Goal: Task Accomplishment & Management: Manage account settings

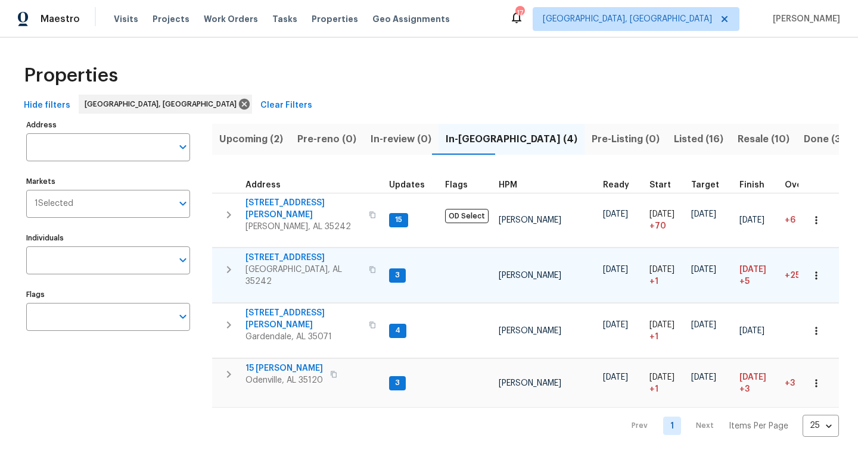
click at [274, 252] on span "[STREET_ADDRESS]" at bounding box center [303, 258] width 116 height 12
click at [264, 363] on span "15 Ryan Cir" at bounding box center [283, 369] width 77 height 12
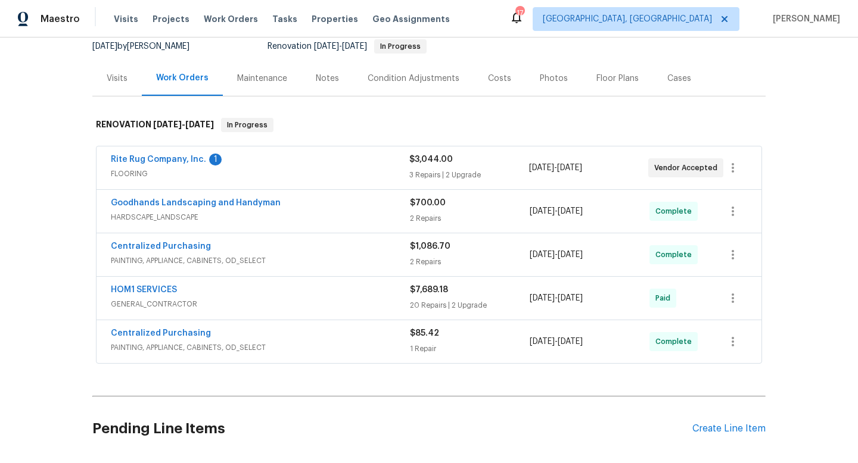
scroll to position [122, 0]
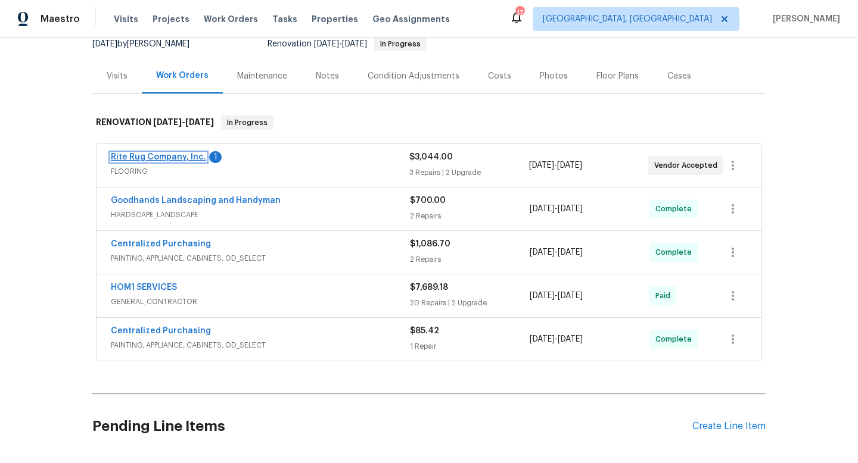
click at [124, 156] on link "Rite Rug Company, Inc." at bounding box center [158, 157] width 95 height 8
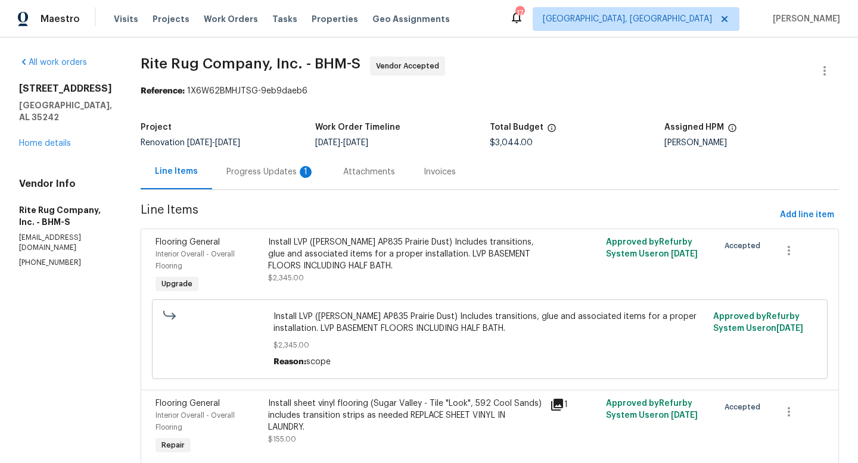
click at [301, 169] on div "Progress Updates 1" at bounding box center [270, 172] width 88 height 12
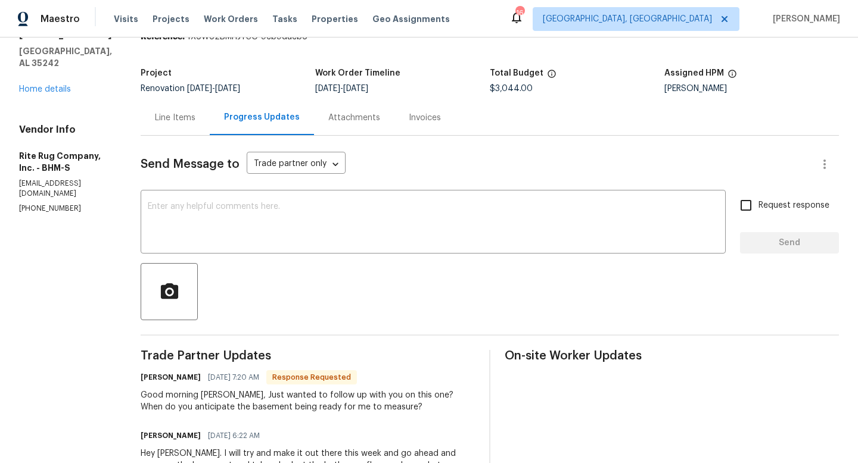
scroll to position [55, 0]
click at [35, 85] on link "Home details" at bounding box center [45, 89] width 52 height 8
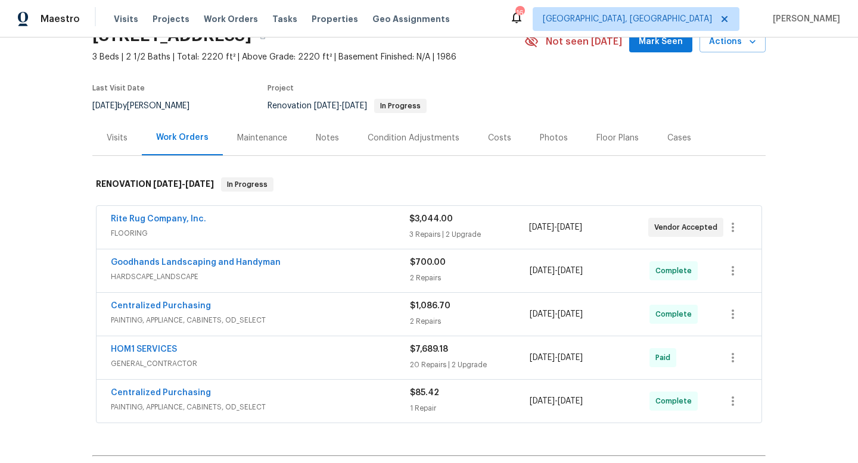
scroll to position [61, 0]
click at [147, 217] on link "Rite Rug Company, Inc." at bounding box center [158, 218] width 95 height 8
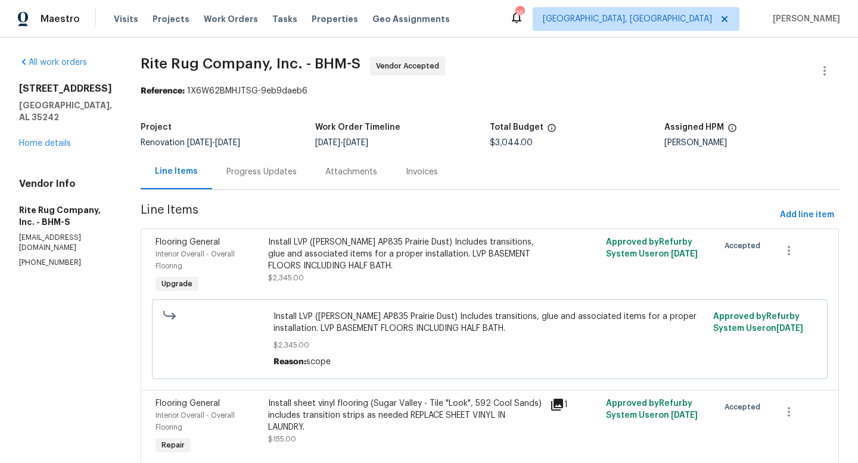
click at [28, 126] on div "5391 Harvest Ridge Ln Birmingham, AL 35242 Home details" at bounding box center [65, 116] width 93 height 67
click at [30, 139] on link "Home details" at bounding box center [45, 143] width 52 height 8
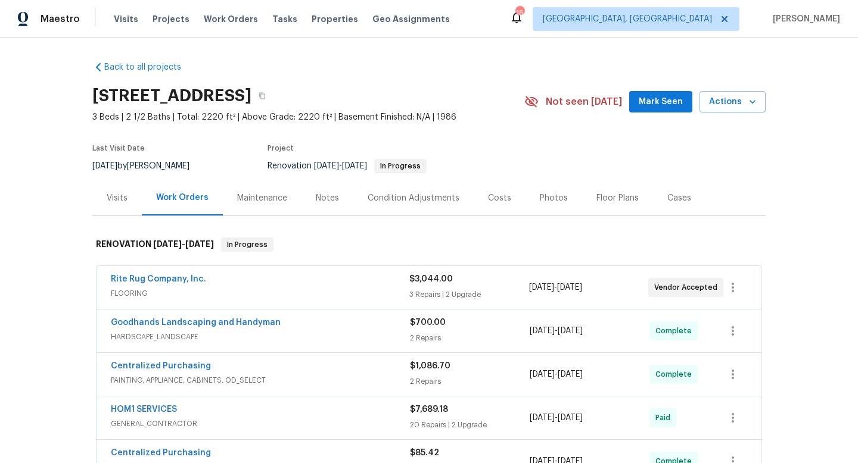
click at [324, 200] on div "Notes" at bounding box center [327, 198] width 23 height 12
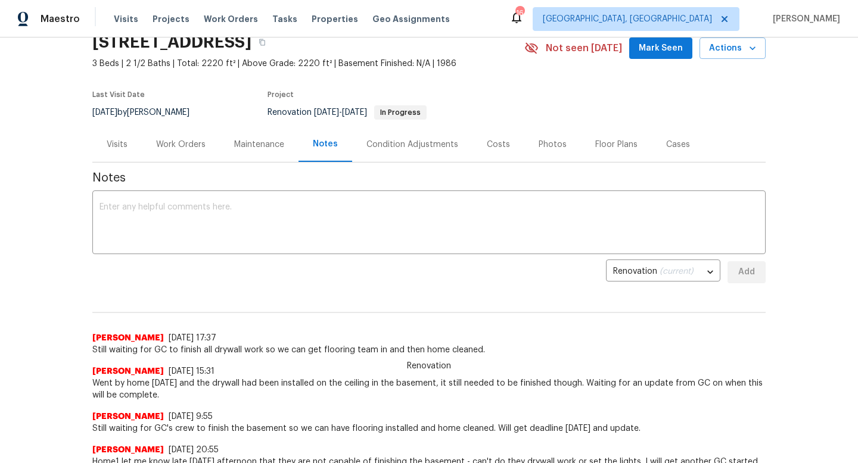
scroll to position [33, 0]
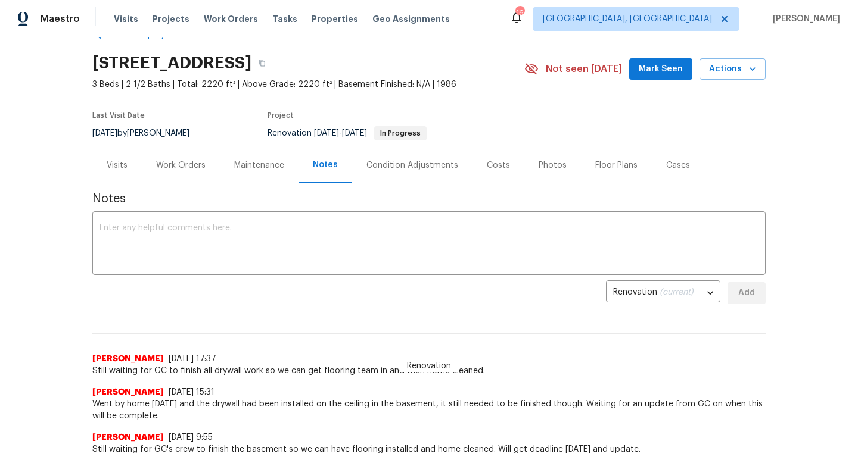
click at [169, 166] on div "Work Orders" at bounding box center [180, 166] width 49 height 12
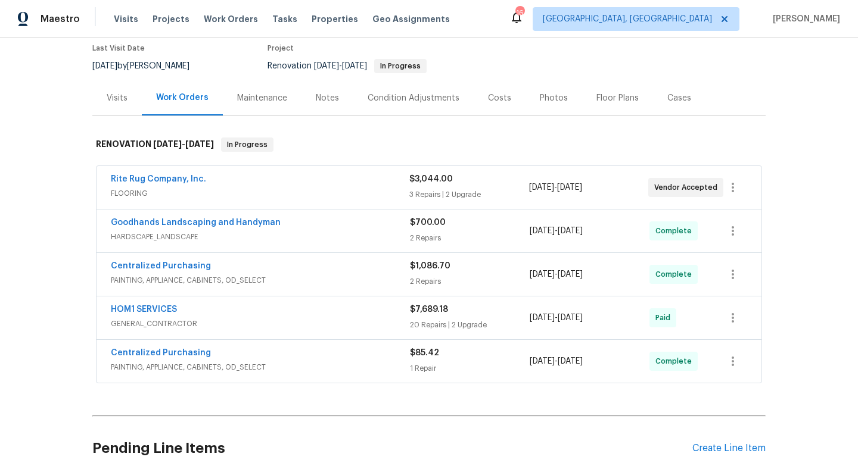
scroll to position [101, 0]
click at [131, 179] on link "Rite Rug Company, Inc." at bounding box center [158, 178] width 95 height 8
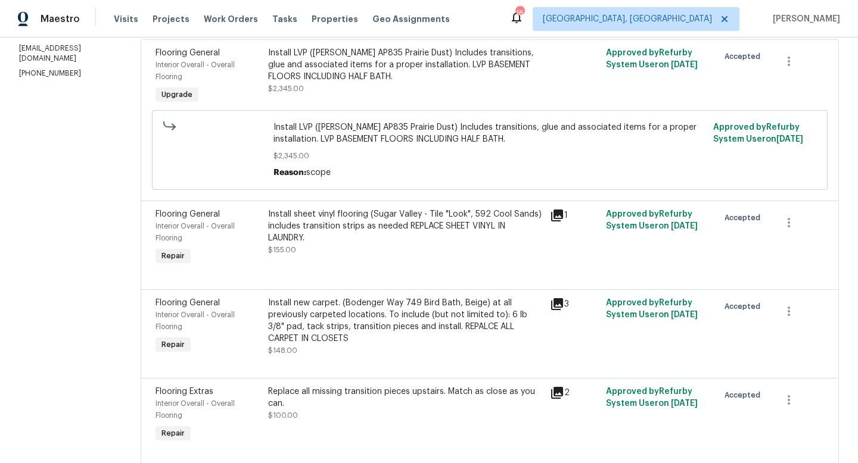
scroll to position [194, 0]
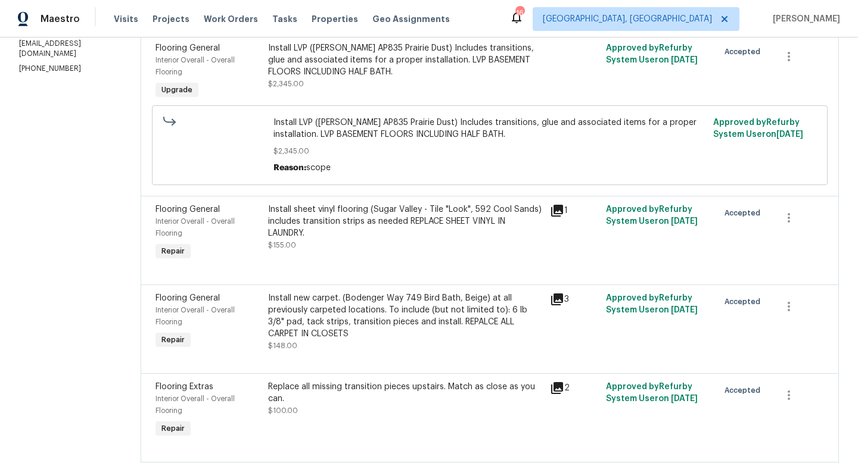
click at [472, 216] on div "Install sheet vinyl flooring (Sugar Valley - Tile "Look", 592 Cool Sands) inclu…" at bounding box center [405, 222] width 275 height 36
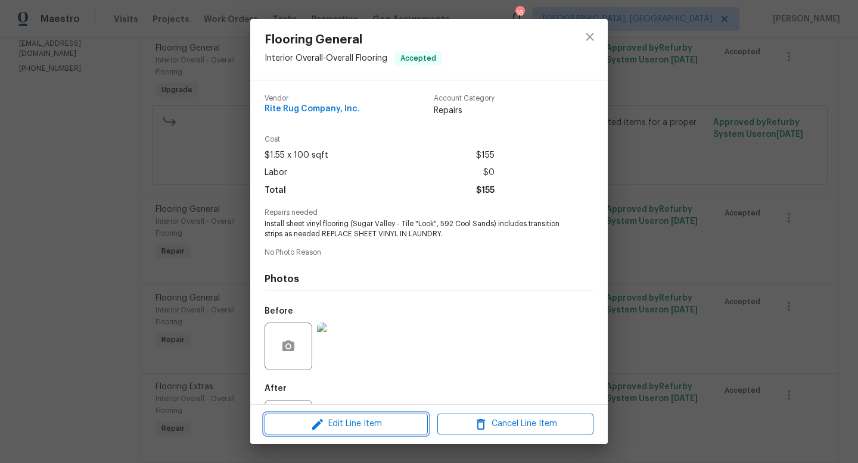
click at [378, 428] on span "Edit Line Item" at bounding box center [346, 424] width 156 height 15
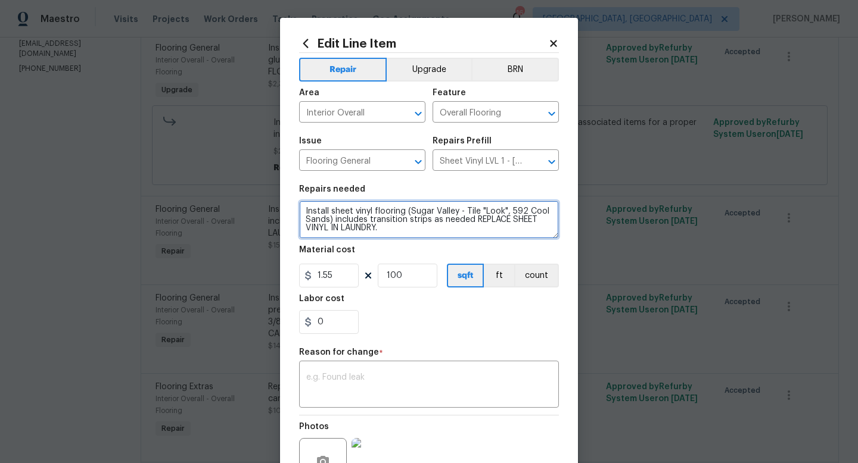
click at [403, 233] on textarea "Install sheet vinyl flooring (Sugar Valley - Tile "Look", 592 Cool Sands) inclu…" at bounding box center [429, 220] width 260 height 38
type textarea "Install sheet vinyl flooring (Sugar Valley - Tile "Look", 592 Cool Sands) inclu…"
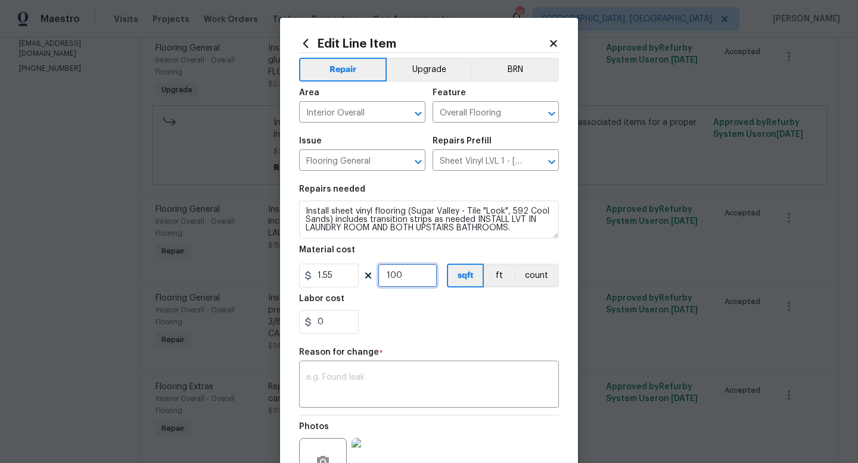
click at [419, 270] on input "100" at bounding box center [408, 276] width 60 height 24
type input "300"
drag, startPoint x: 345, startPoint y: 279, endPoint x: 247, endPoint y: 267, distance: 98.9
click at [254, 267] on div "Edit Line Item Repair Upgrade BRN Area Interior Overall ​ Feature Overall Floor…" at bounding box center [429, 231] width 858 height 463
type input "4.1"
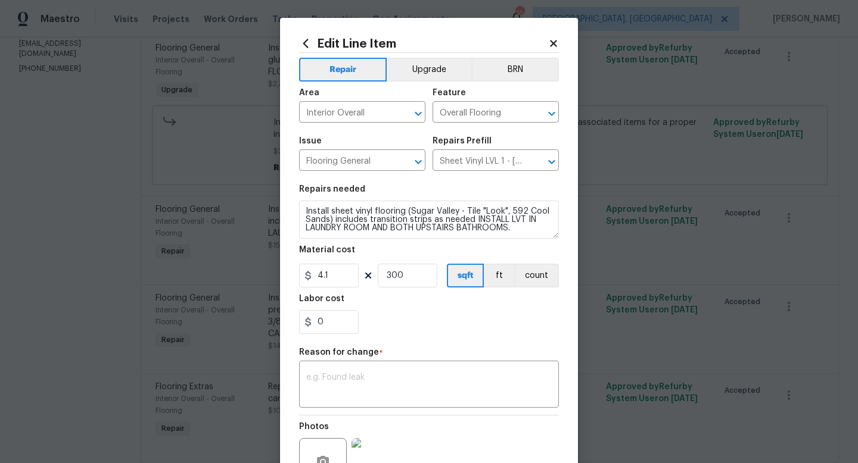
click at [454, 307] on div "Labor cost" at bounding box center [429, 302] width 260 height 15
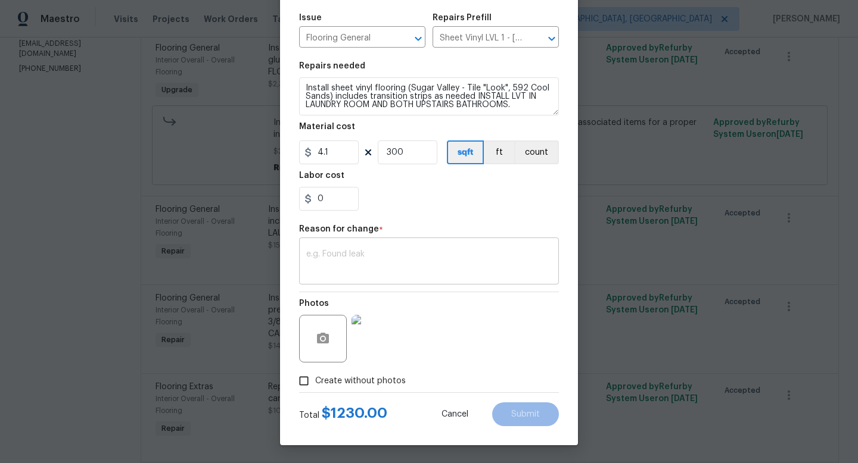
click at [393, 264] on textarea at bounding box center [428, 262] width 245 height 25
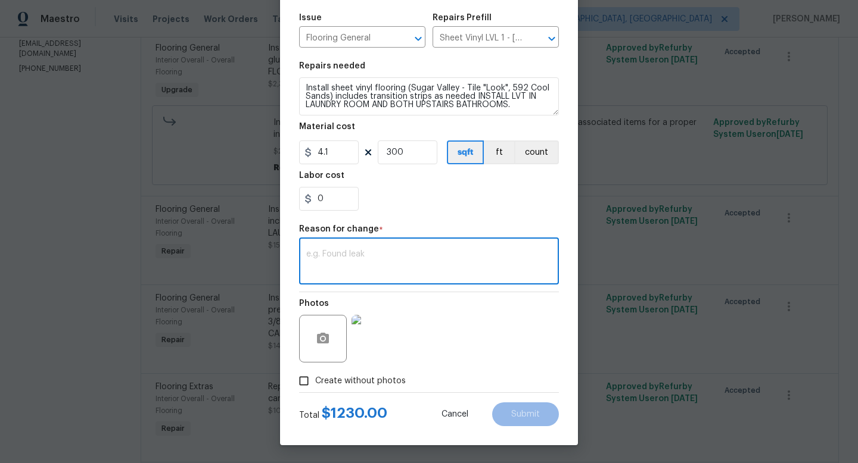
type textarea "S"
type textarea "scope"
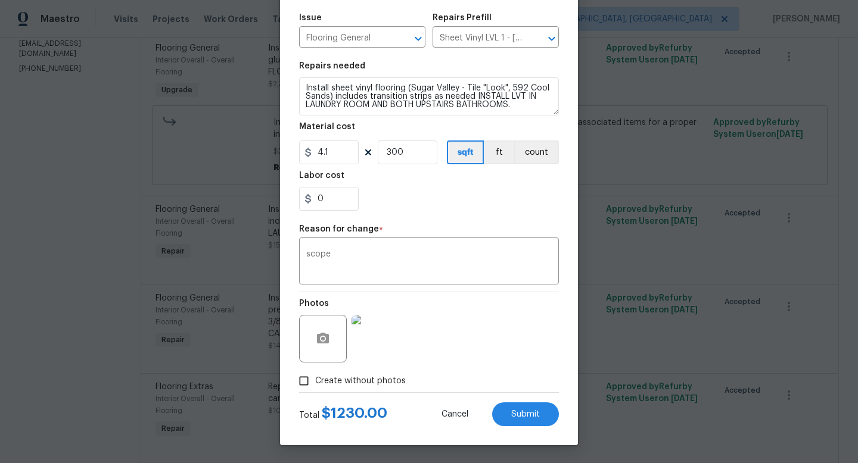
click at [491, 200] on div "0" at bounding box center [429, 199] width 260 height 24
click at [527, 416] on span "Submit" at bounding box center [525, 414] width 29 height 9
type textarea "Install sheet vinyl flooring (Sugar Valley - Tile "Look", 592 Cool Sands) inclu…"
type input "1.55"
type input "100"
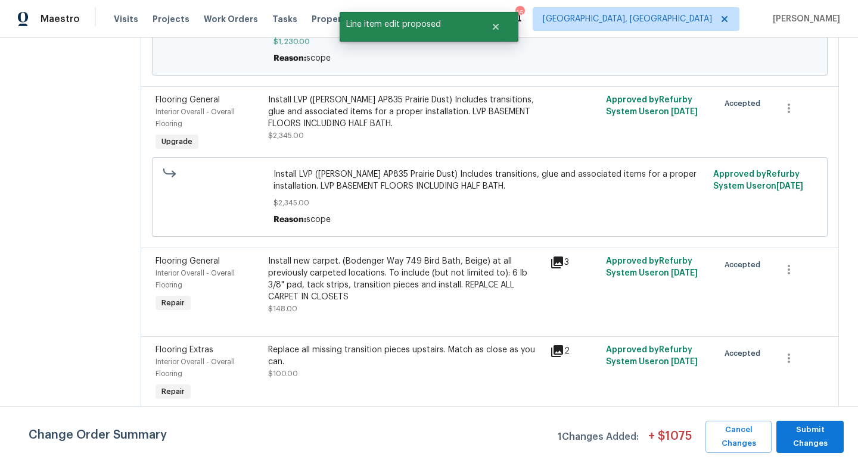
scroll to position [304, 0]
click at [343, 292] on div "Install new carpet. (Bodenger Way 749 Bird Bath, Beige) at all previously carpe…" at bounding box center [405, 279] width 275 height 48
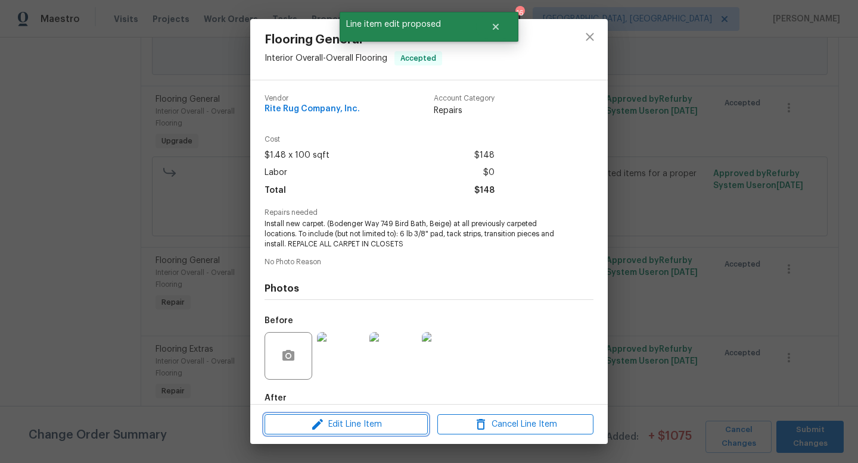
click at [361, 426] on span "Edit Line Item" at bounding box center [346, 425] width 156 height 15
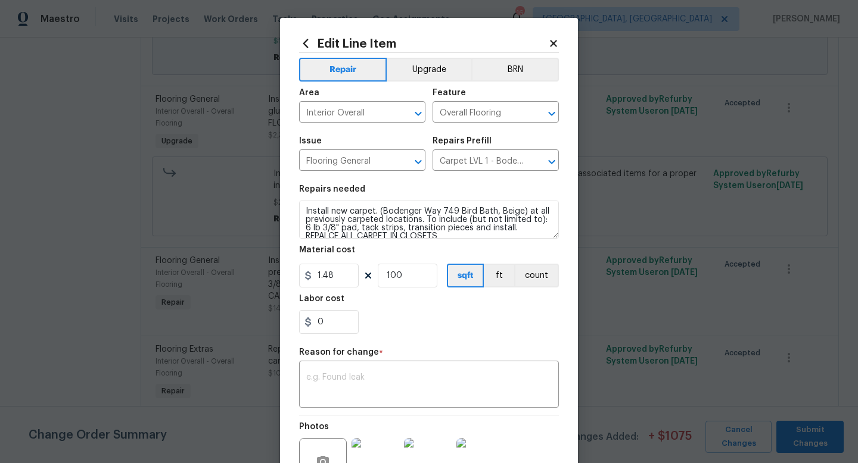
scroll to position [8, 0]
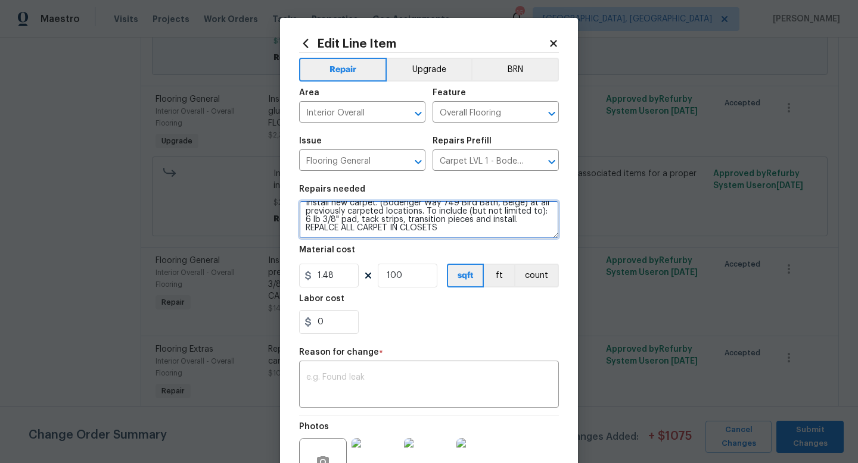
click at [422, 228] on textarea "Install new carpet. (Bodenger Way 749 Bird Bath, Beige) at all previously carpe…" at bounding box center [429, 220] width 260 height 38
click at [506, 220] on textarea "Install new carpet. (Bodenger Way 749 Bird Bath, Beige) at all previously carpe…" at bounding box center [429, 220] width 260 height 38
click at [404, 220] on textarea "Install new carpet. (Bodenger Way 749 Bird Bath, Beige) at all previously carpe…" at bounding box center [429, 220] width 260 height 38
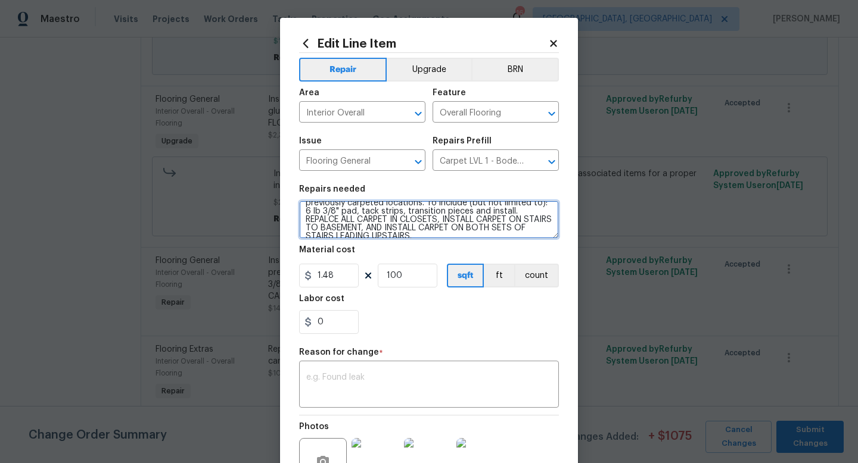
type textarea "Install new carpet. (Bodenger Way 749 Bird Bath, Beige) at all previously carpe…"
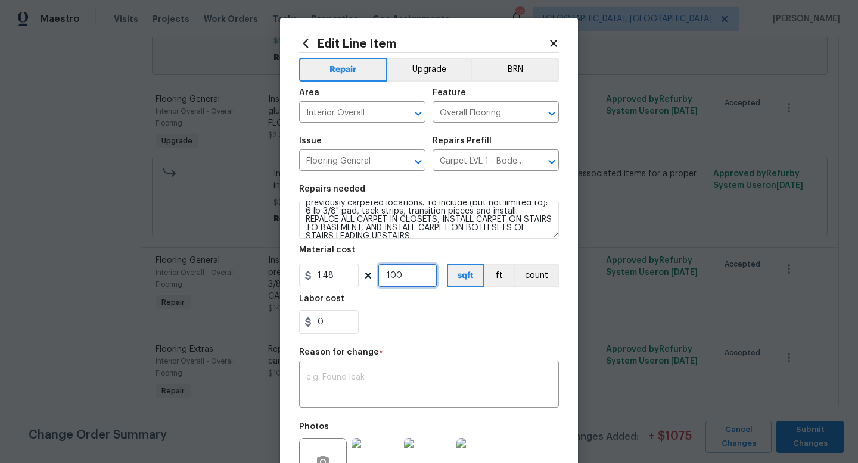
drag, startPoint x: 384, startPoint y: 272, endPoint x: 317, endPoint y: 260, distance: 67.1
click at [317, 260] on figure "Material cost 1.48 100 sqft ft count" at bounding box center [429, 267] width 260 height 42
type input "500"
click at [474, 377] on textarea at bounding box center [428, 385] width 245 height 25
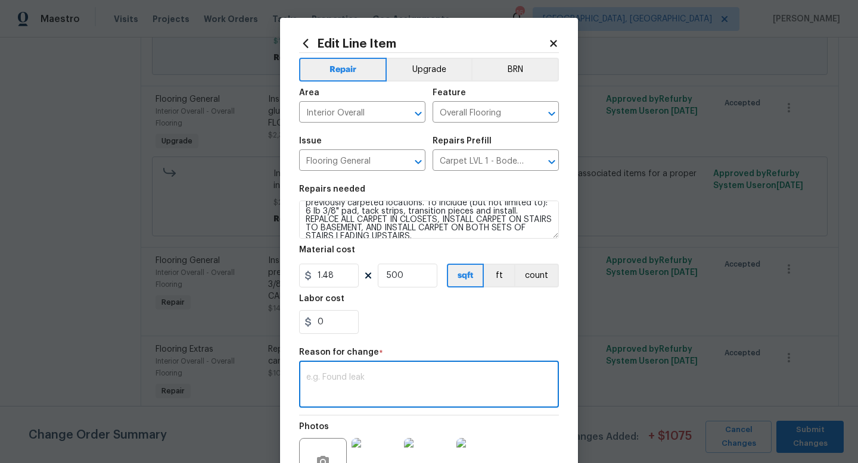
type textarea "S"
type textarea "scope"
click at [538, 337] on section "Repairs needed Install new carpet. (Bodenger Way 749 Bird Bath, Beige) at all p…" at bounding box center [429, 259] width 260 height 163
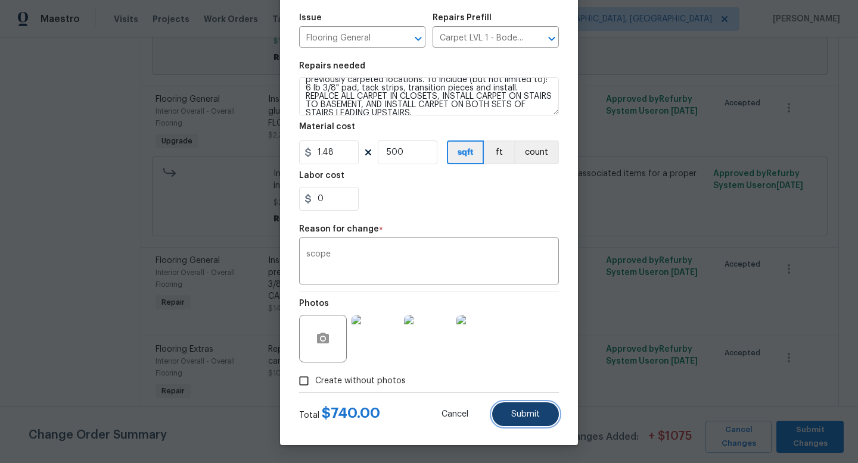
click at [515, 411] on span "Submit" at bounding box center [525, 414] width 29 height 9
type textarea "Install new carpet. (Bodenger Way 749 Bird Bath, Beige) at all previously carpe…"
type input "100"
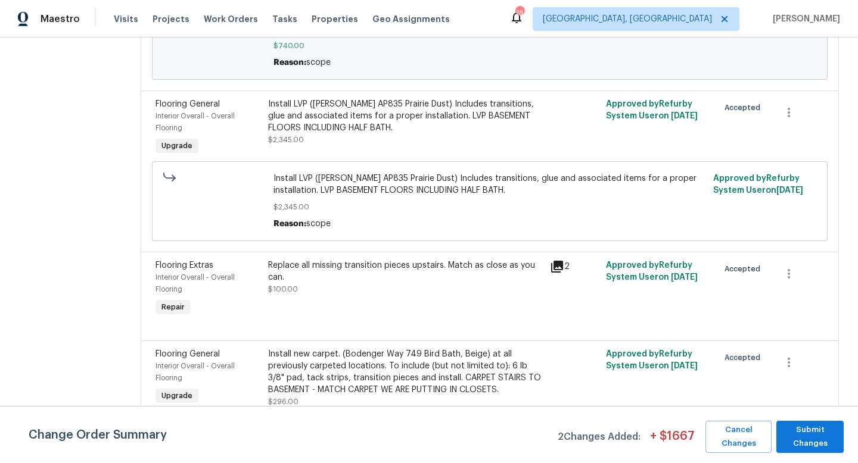
scroll to position [491, 0]
click at [385, 113] on div "Install LVP (Knighton AP835 Prairie Dust) Includes transitions, glue and associ…" at bounding box center [405, 116] width 275 height 36
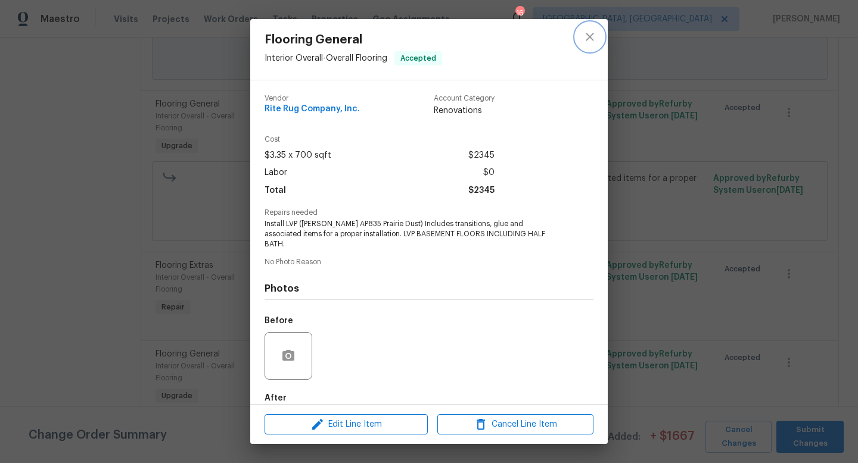
click at [589, 35] on icon "close" at bounding box center [590, 37] width 14 height 14
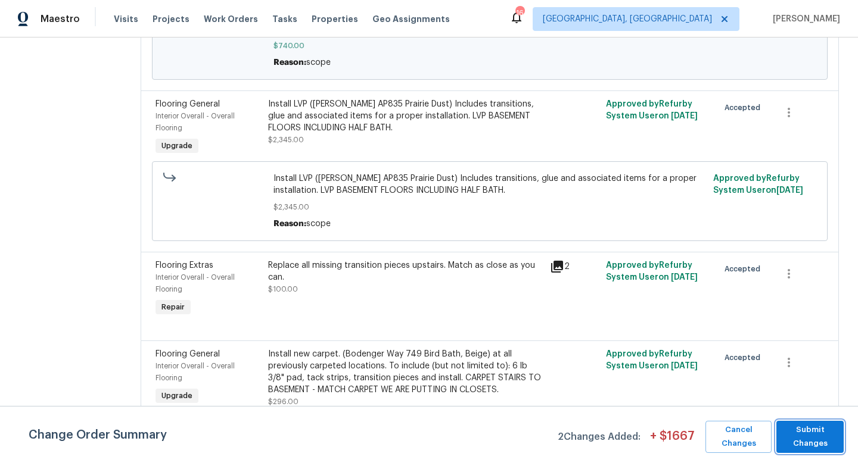
click at [806, 428] on span "Submit Changes" at bounding box center [809, 437] width 55 height 27
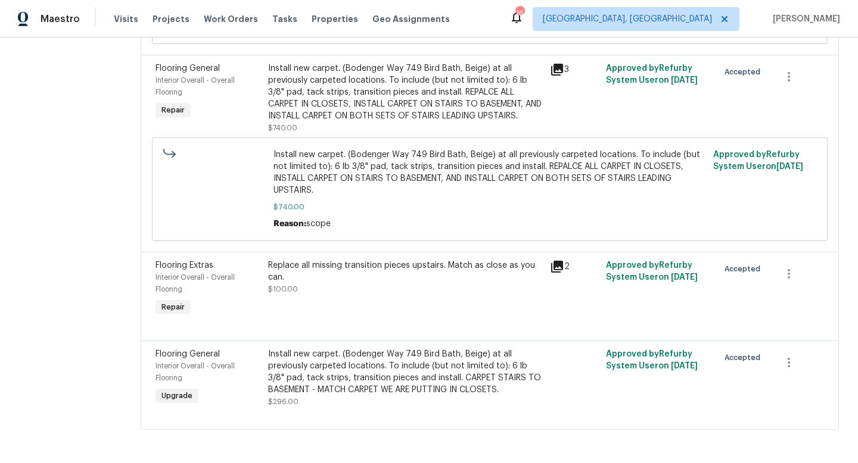
scroll to position [513, 0]
click at [792, 365] on icon "button" at bounding box center [788, 363] width 14 height 14
click at [792, 365] on li "Cancel" at bounding box center [800, 364] width 46 height 20
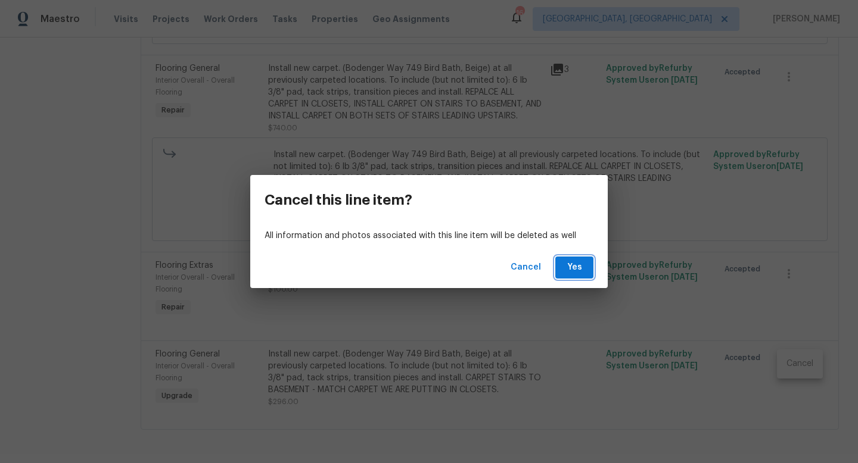
click at [580, 269] on span "Yes" at bounding box center [574, 267] width 19 height 15
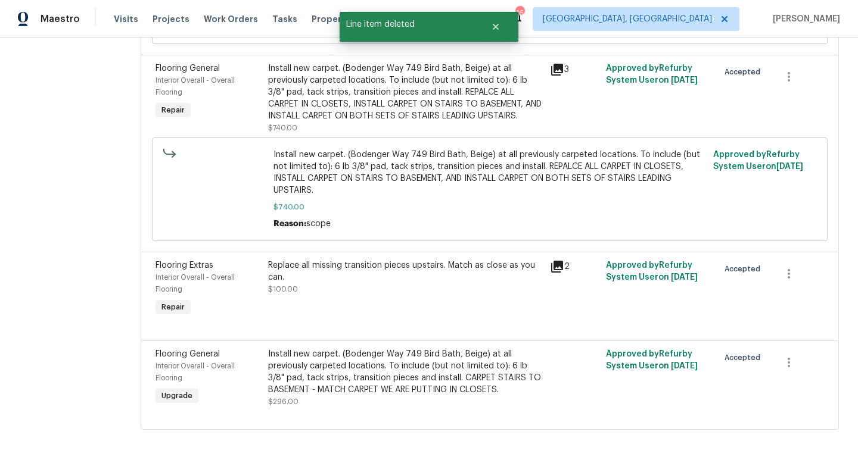
scroll to position [0, 0]
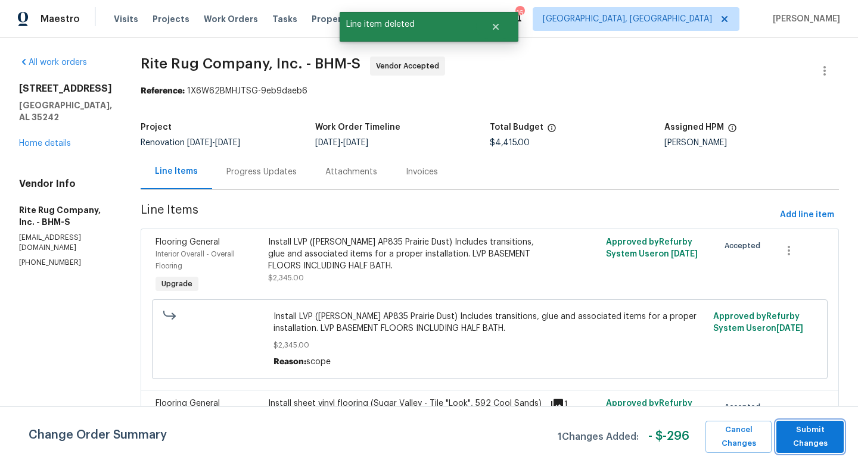
click at [814, 435] on span "Submit Changes" at bounding box center [809, 437] width 55 height 27
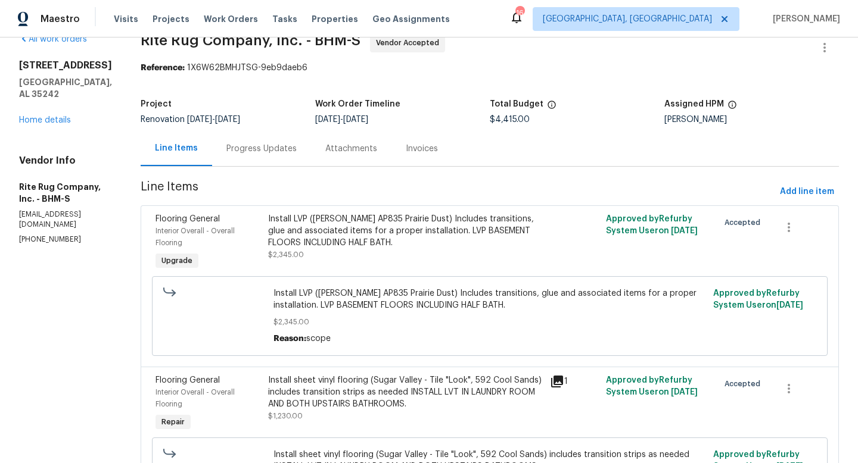
scroll to position [24, 0]
click at [57, 116] on link "Home details" at bounding box center [45, 120] width 52 height 8
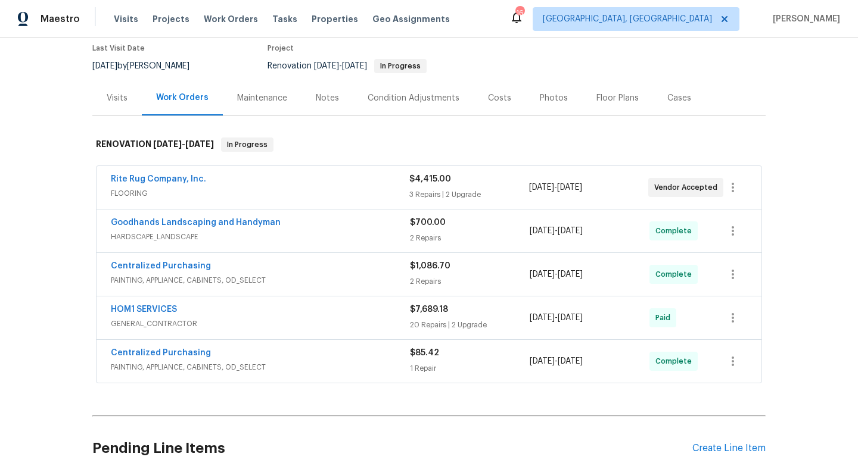
scroll to position [101, 0]
click at [153, 180] on link "Rite Rug Company, Inc." at bounding box center [158, 179] width 95 height 8
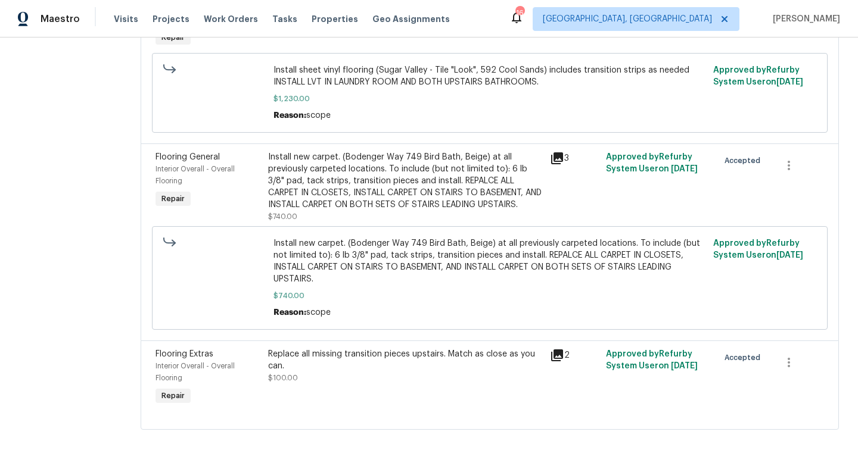
scroll to position [425, 0]
click at [377, 314] on div "Reason: scope" at bounding box center [489, 313] width 433 height 12
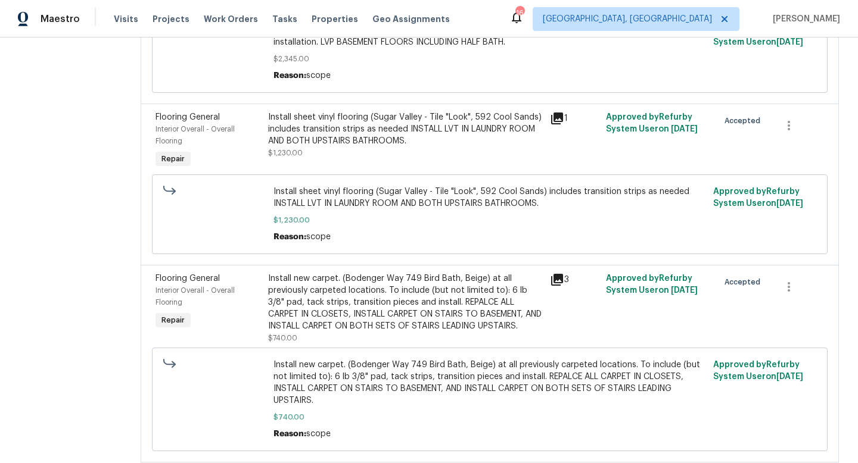
scroll to position [0, 0]
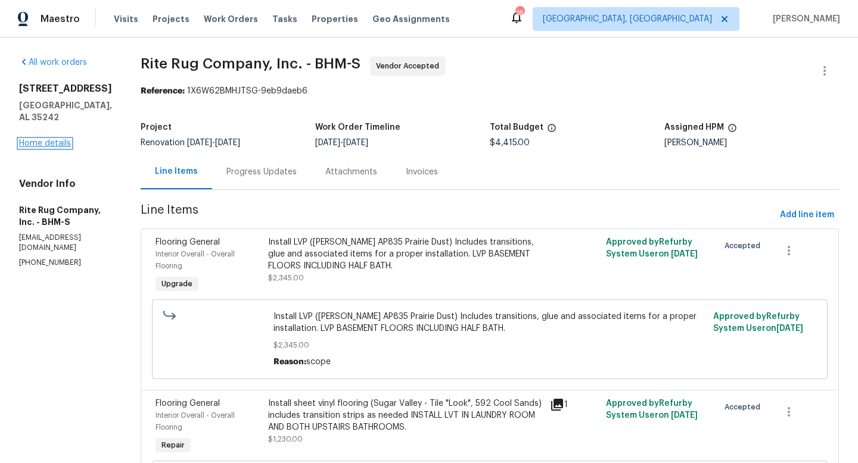
click at [56, 139] on link "Home details" at bounding box center [45, 143] width 52 height 8
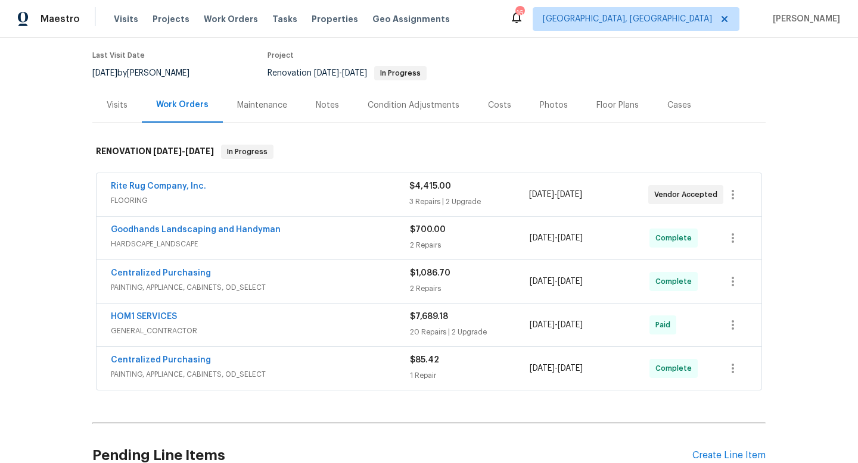
scroll to position [94, 0]
click at [493, 104] on div "Costs" at bounding box center [499, 105] width 23 height 12
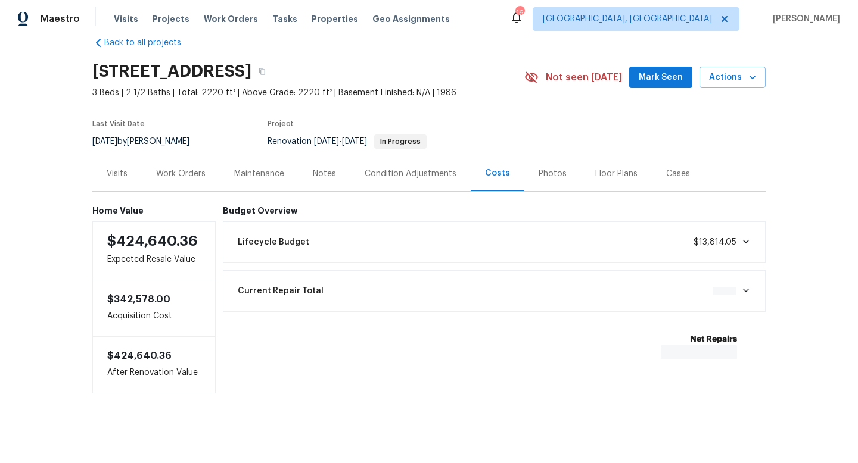
scroll to position [27, 0]
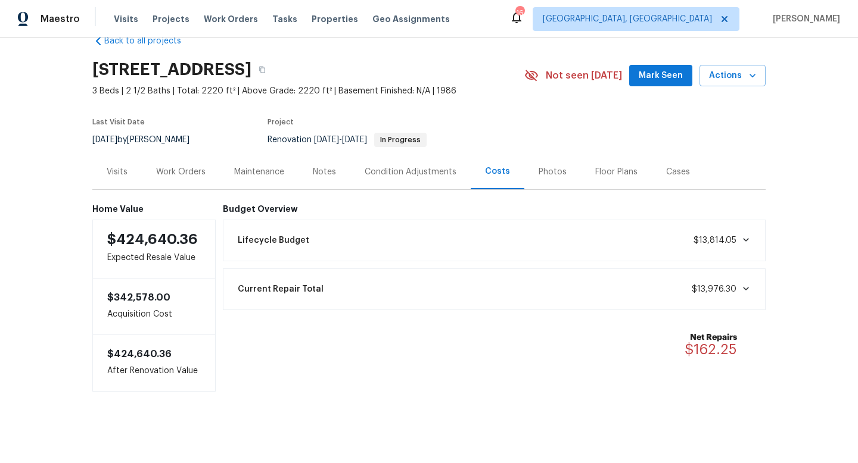
click at [177, 171] on div "Work Orders" at bounding box center [180, 172] width 49 height 12
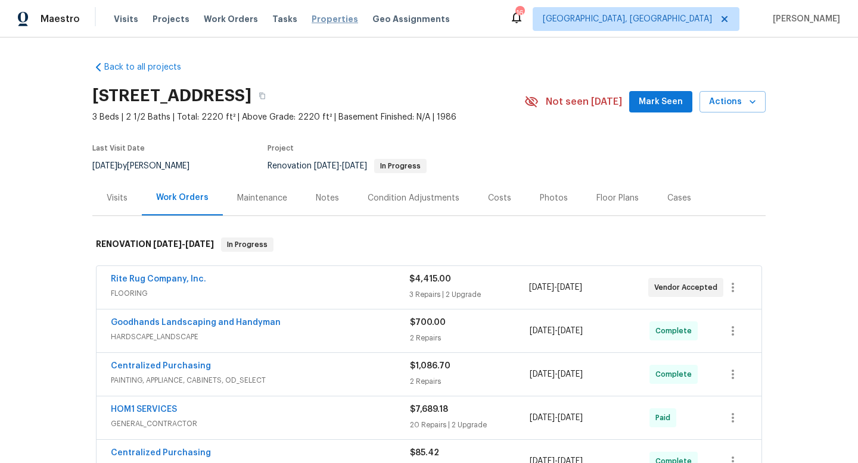
click at [319, 18] on span "Properties" at bounding box center [335, 19] width 46 height 12
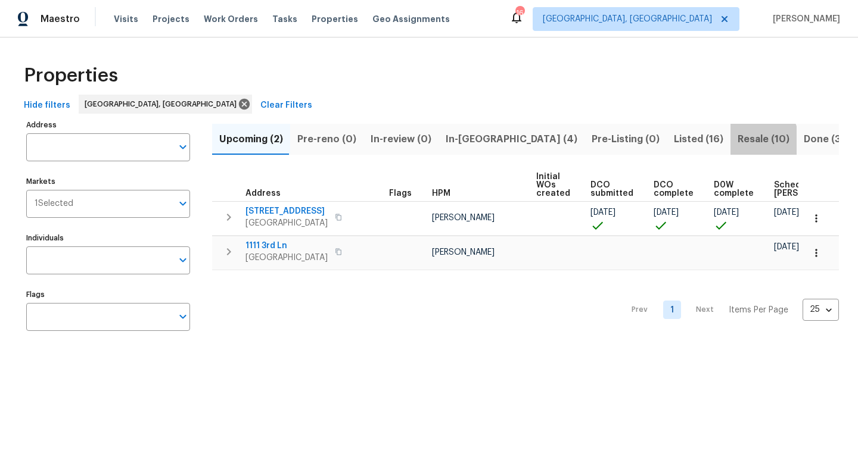
click at [737, 140] on span "Resale (10)" at bounding box center [763, 139] width 52 height 17
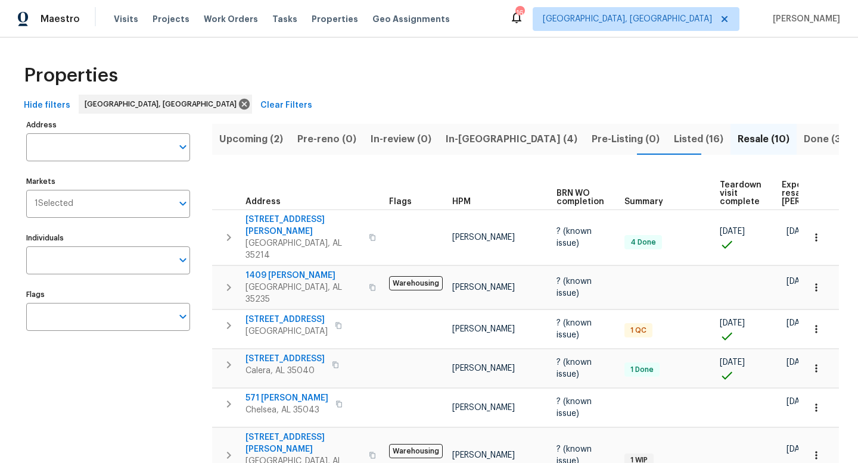
click at [462, 142] on span "In-[GEOGRAPHIC_DATA] (4)" at bounding box center [512, 139] width 132 height 17
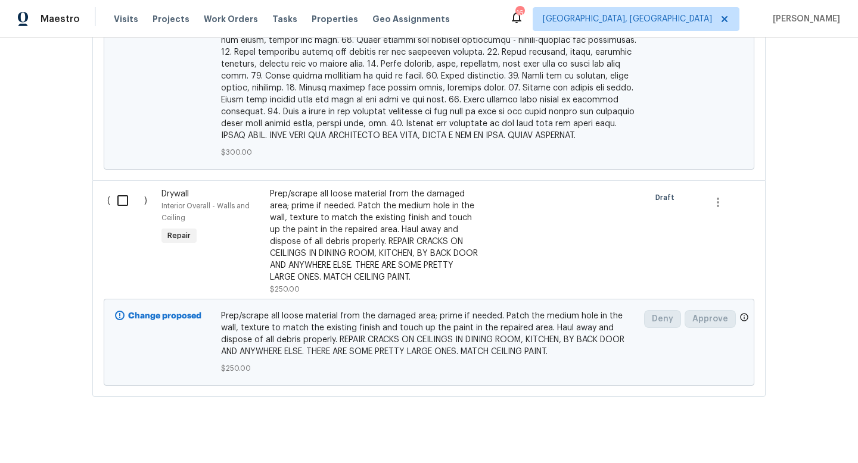
scroll to position [826, 0]
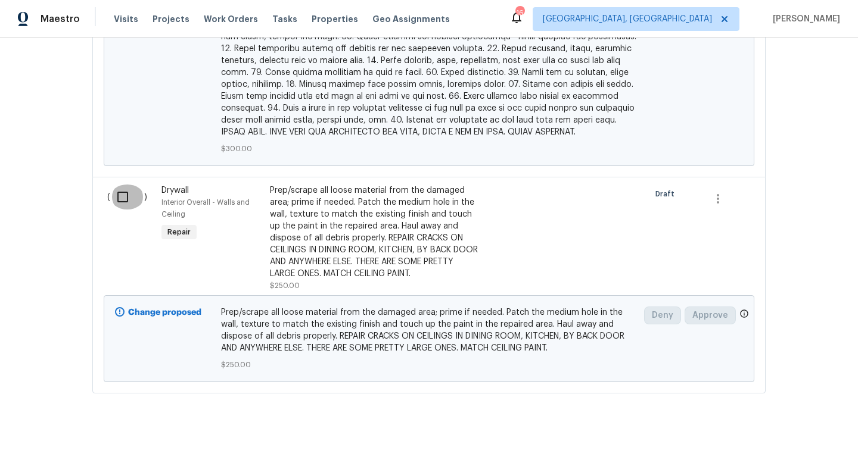
click at [133, 186] on input "checkbox" at bounding box center [127, 197] width 34 height 25
click at [790, 435] on span "Create Work Order" at bounding box center [789, 433] width 79 height 15
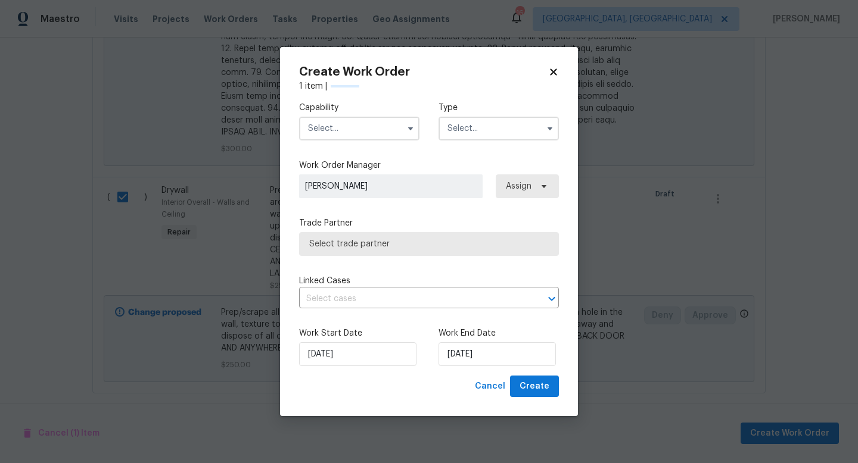
checkbox input "false"
click at [378, 131] on input "text" at bounding box center [359, 129] width 120 height 24
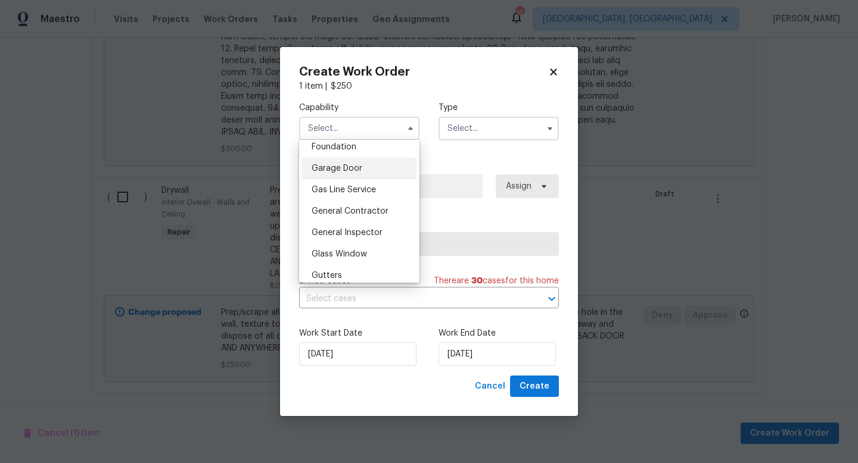
scroll to position [518, 0]
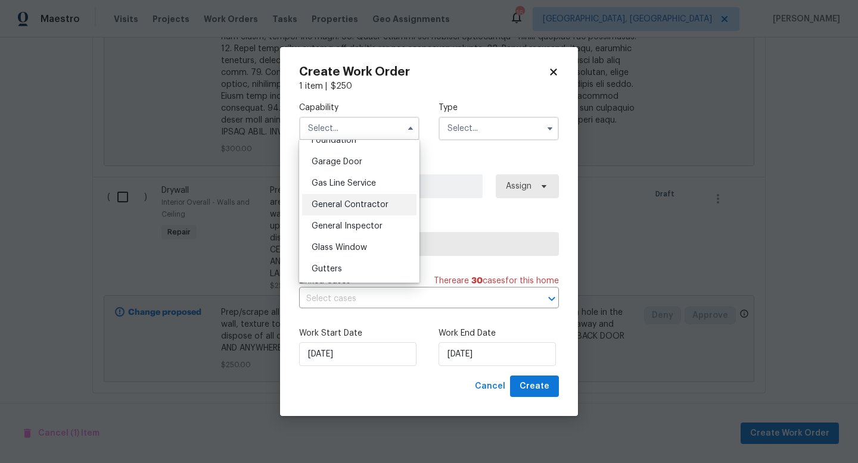
click at [359, 203] on span "General Contractor" at bounding box center [350, 205] width 77 height 8
type input "General Contractor"
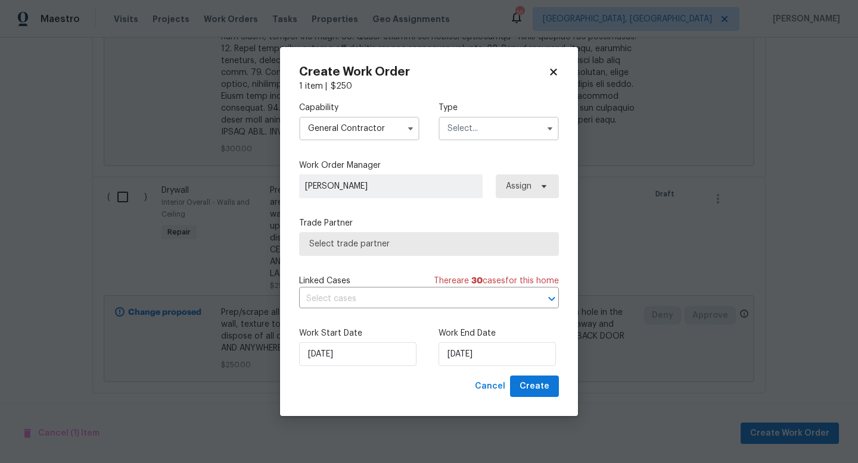
click at [463, 134] on input "text" at bounding box center [498, 129] width 120 height 24
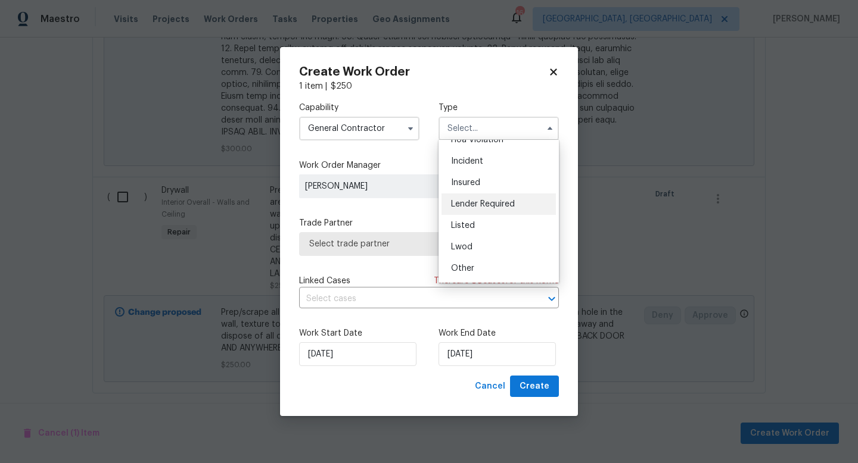
scroll to position [33, 0]
click at [472, 225] on span "Listed" at bounding box center [463, 228] width 24 height 8
type input "Listed"
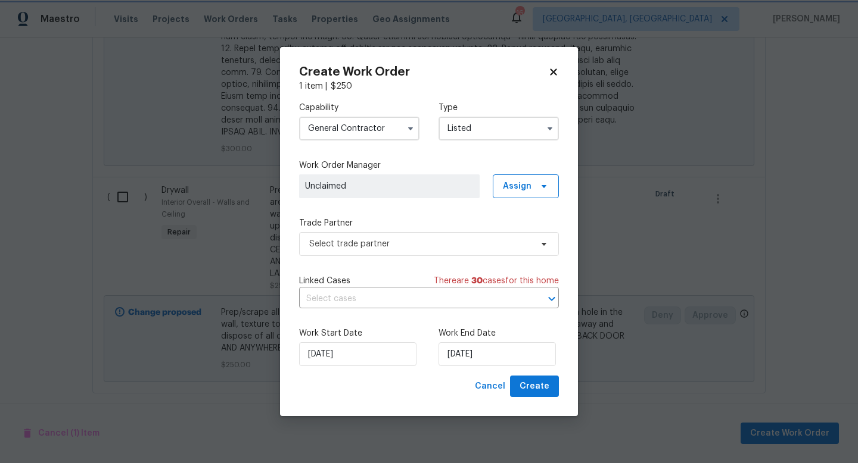
scroll to position [0, 0]
click at [376, 238] on span "Select trade partner" at bounding box center [420, 244] width 222 height 12
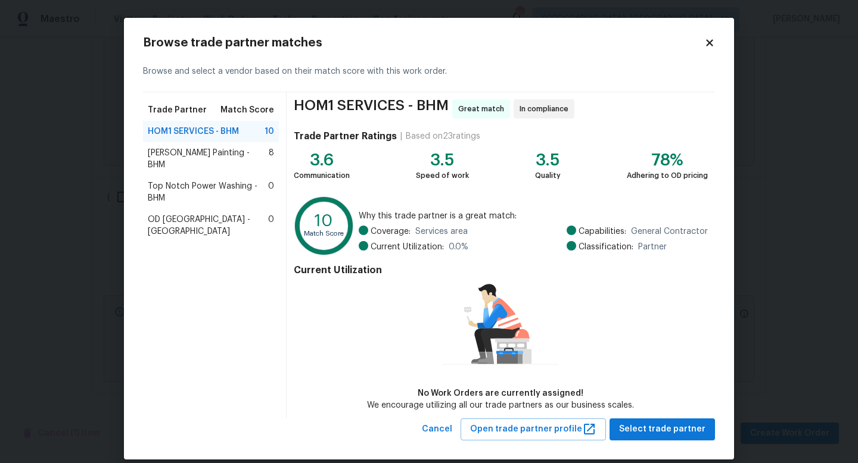
click at [712, 43] on icon at bounding box center [709, 43] width 11 height 11
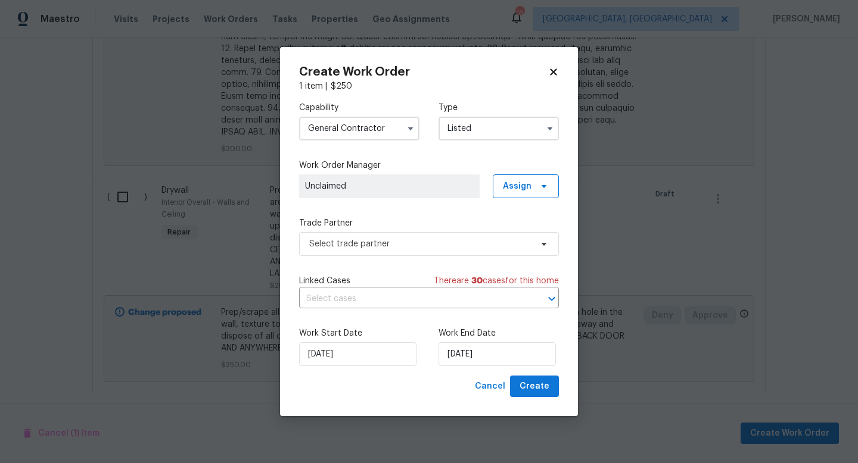
click at [554, 73] on icon at bounding box center [553, 72] width 11 height 11
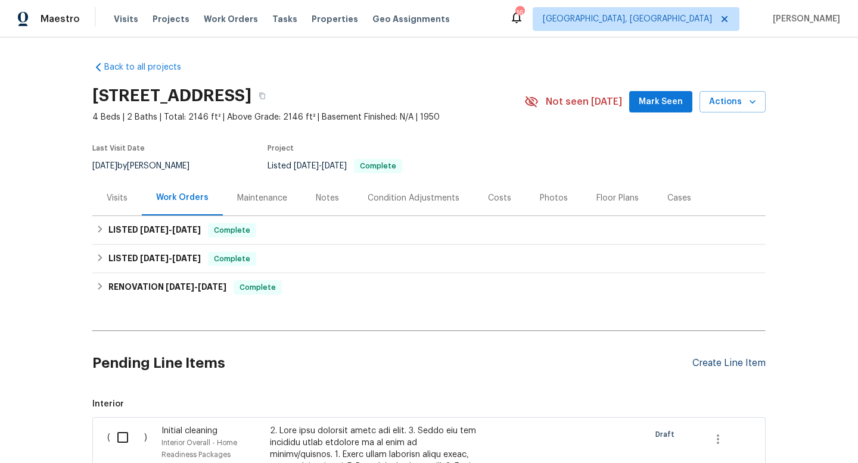
click at [719, 365] on div "Create Line Item" at bounding box center [728, 363] width 73 height 11
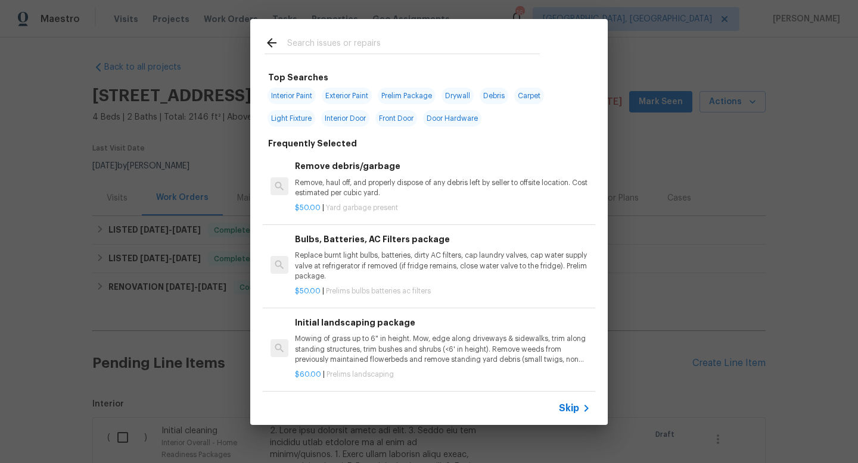
click at [361, 43] on input "text" at bounding box center [413, 45] width 253 height 18
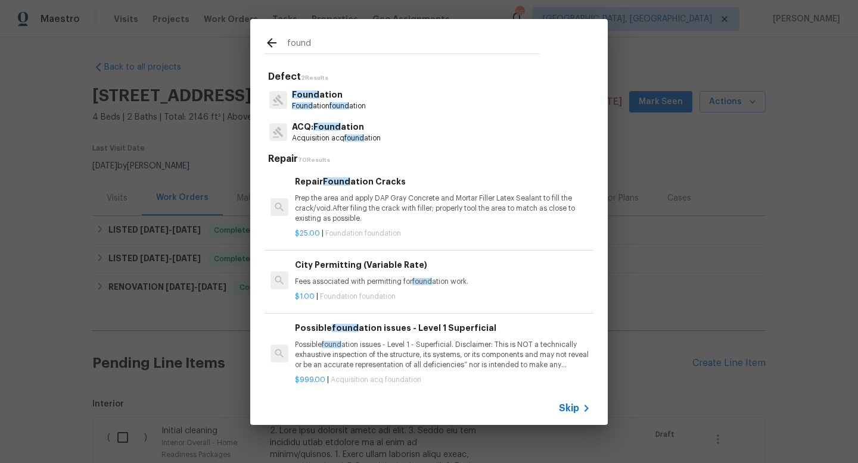
type input "found"
click at [319, 102] on p "Found ation found ation" at bounding box center [329, 106] width 74 height 10
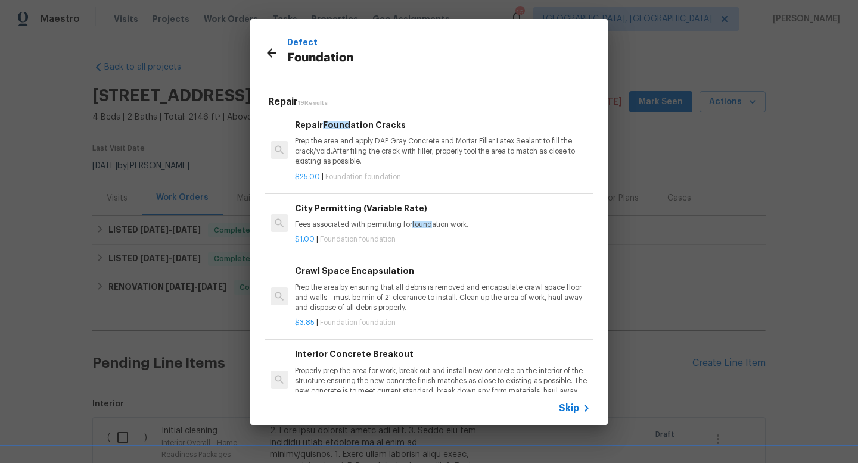
click at [332, 152] on p "Prep the area and apply DAP Gray Concrete and Mortar Filler Latex Sealant to fi…" at bounding box center [442, 151] width 295 height 30
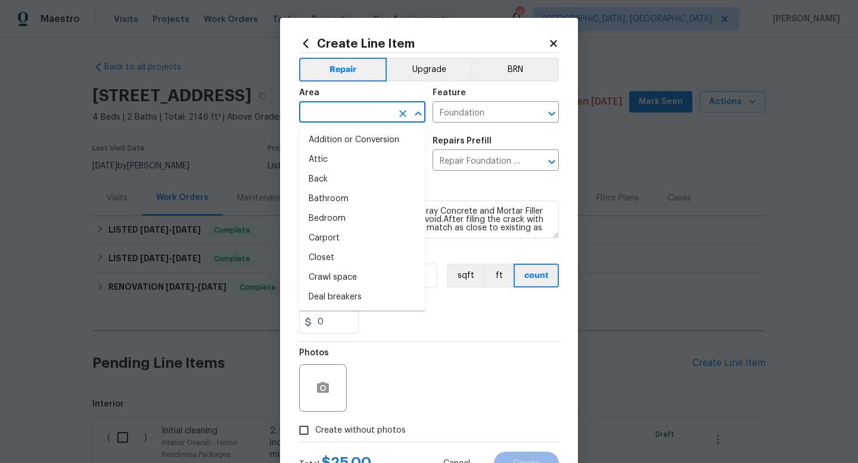
click at [373, 112] on input "text" at bounding box center [345, 113] width 93 height 18
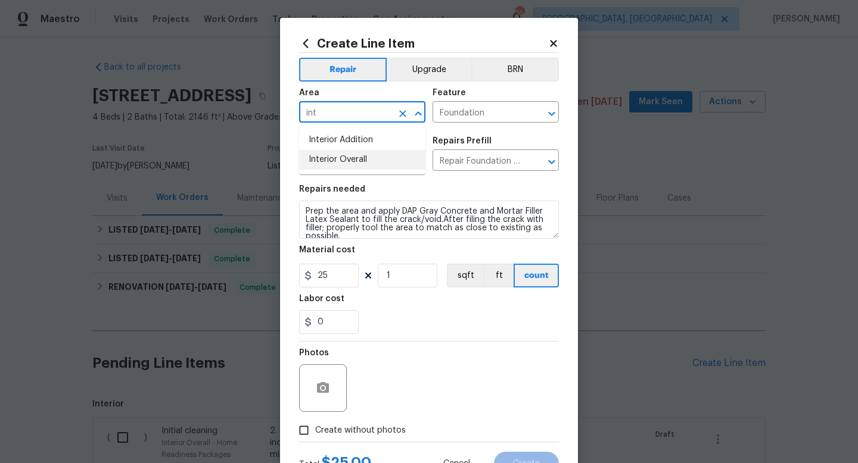
click at [341, 157] on li "Interior Overall" at bounding box center [362, 160] width 126 height 20
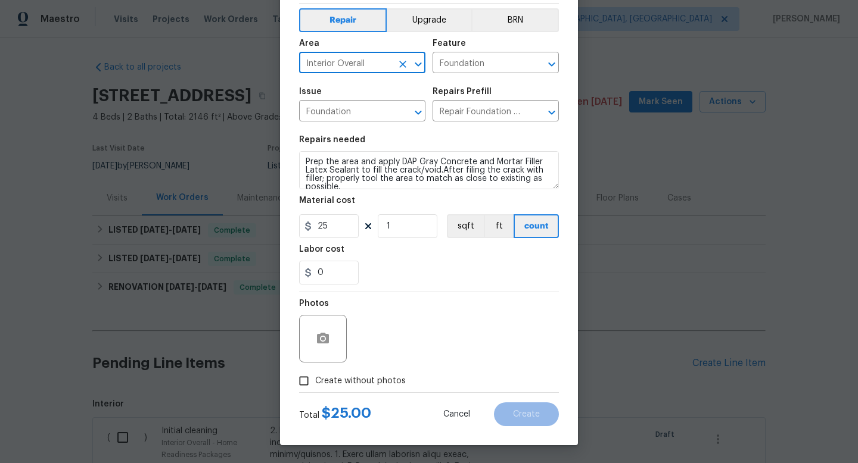
type input "Interior Overall"
click at [362, 376] on span "Create without photos" at bounding box center [360, 381] width 91 height 13
click at [315, 376] on input "Create without photos" at bounding box center [303, 381] width 23 height 23
checkbox input "true"
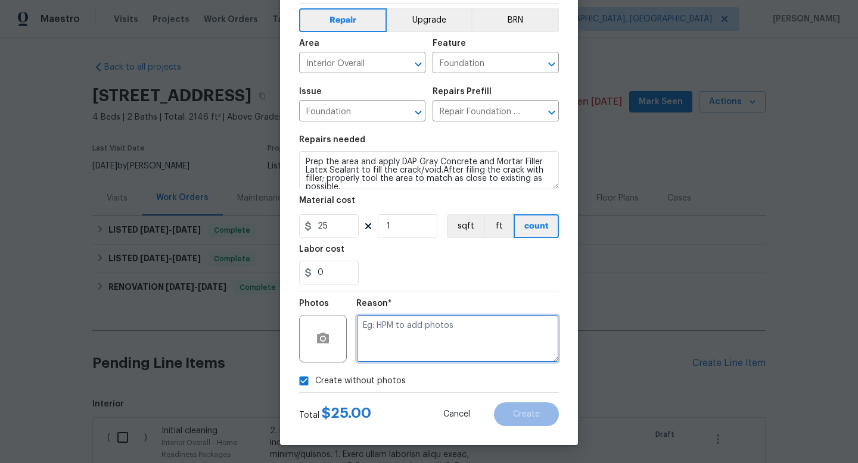
click at [428, 338] on textarea at bounding box center [457, 339] width 203 height 48
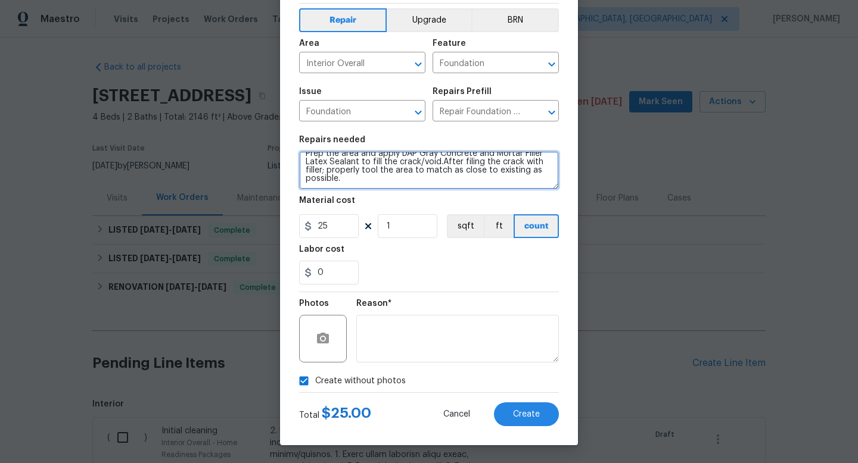
scroll to position [0, 0]
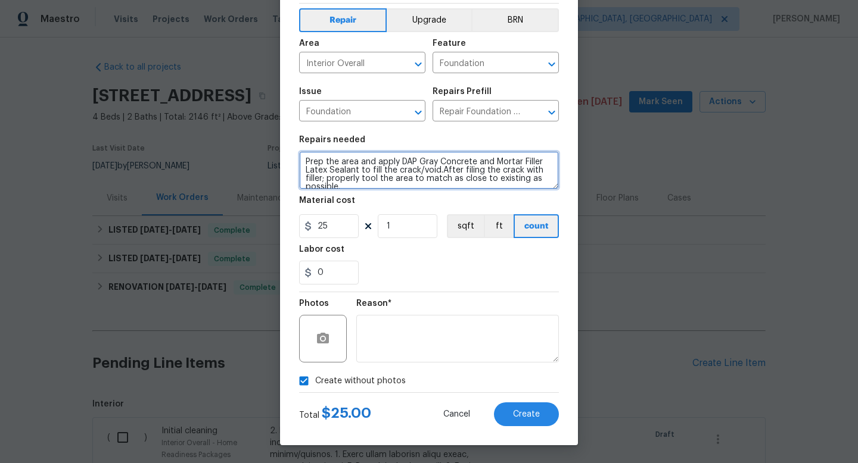
drag, startPoint x: 366, startPoint y: 183, endPoint x: 267, endPoint y: 115, distance: 120.8
click at [267, 115] on div "Create Line Item Repair Upgrade BRN Area Interior Overall ​ Feature Foundation …" at bounding box center [429, 231] width 858 height 463
type textarea "Inspect foundation - showing major gaps. Looks like it is around the addition o…"
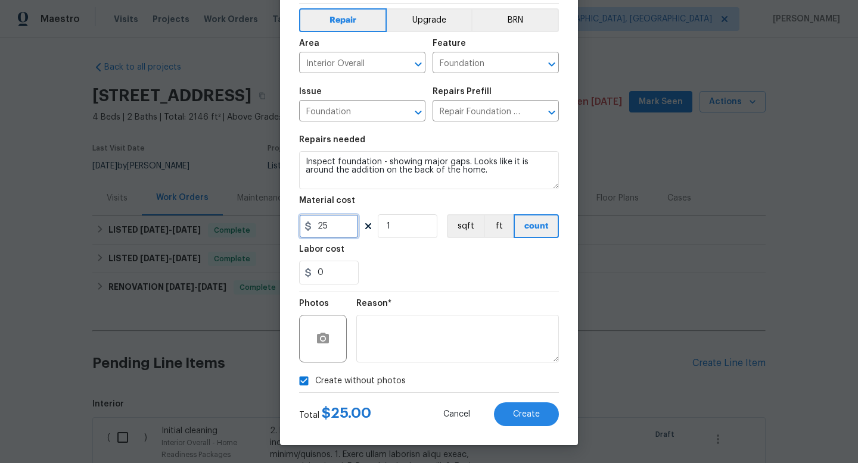
drag, startPoint x: 334, startPoint y: 229, endPoint x: 201, endPoint y: 179, distance: 142.5
click at [201, 179] on div "Create Line Item Repair Upgrade BRN Area Interior Overall ​ Feature Foundation …" at bounding box center [429, 231] width 858 height 463
type input "75"
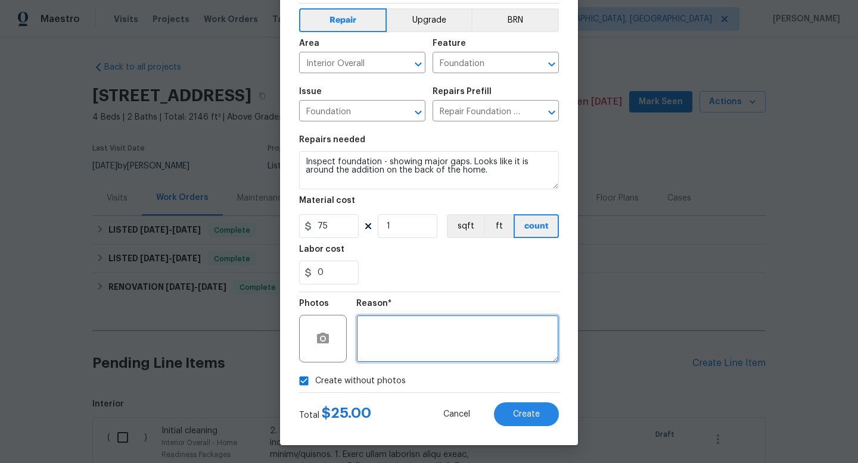
click at [434, 350] on textarea at bounding box center [457, 339] width 203 height 48
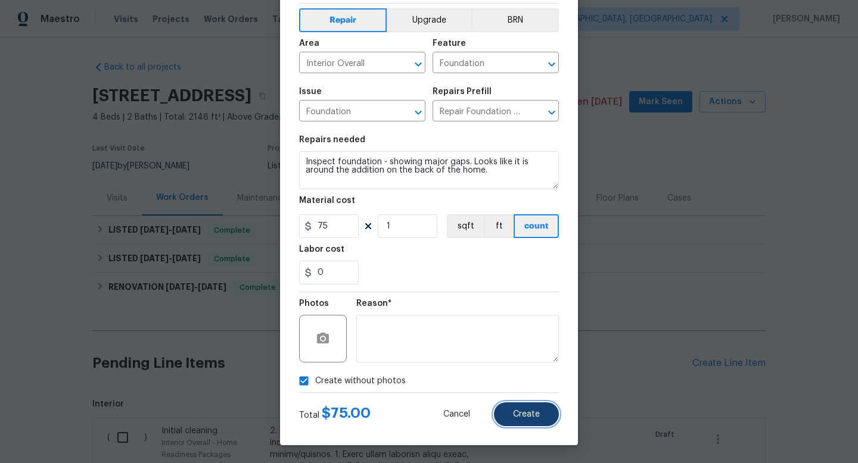
click at [528, 414] on span "Create" at bounding box center [526, 414] width 27 height 9
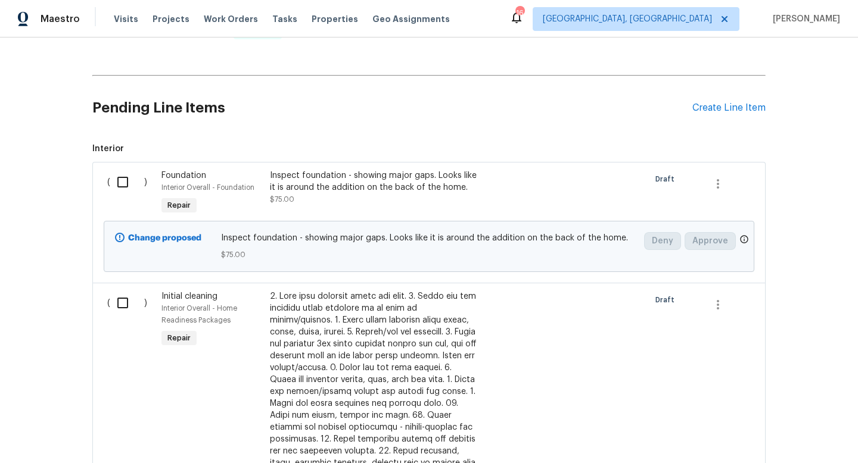
scroll to position [258, 0]
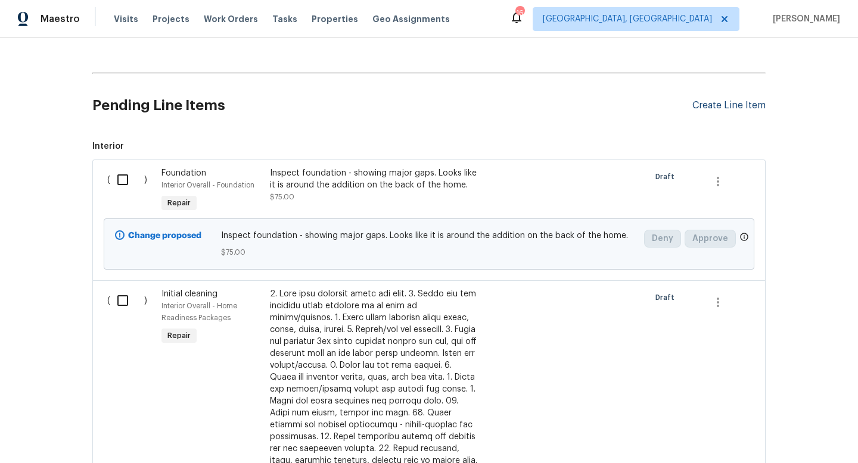
click at [716, 107] on div "Create Line Item" at bounding box center [728, 105] width 73 height 11
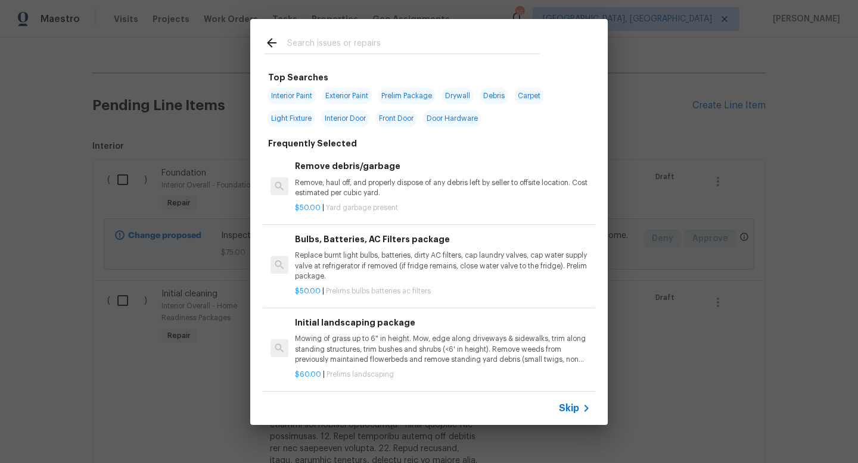
click at [301, 41] on input "text" at bounding box center [413, 45] width 253 height 18
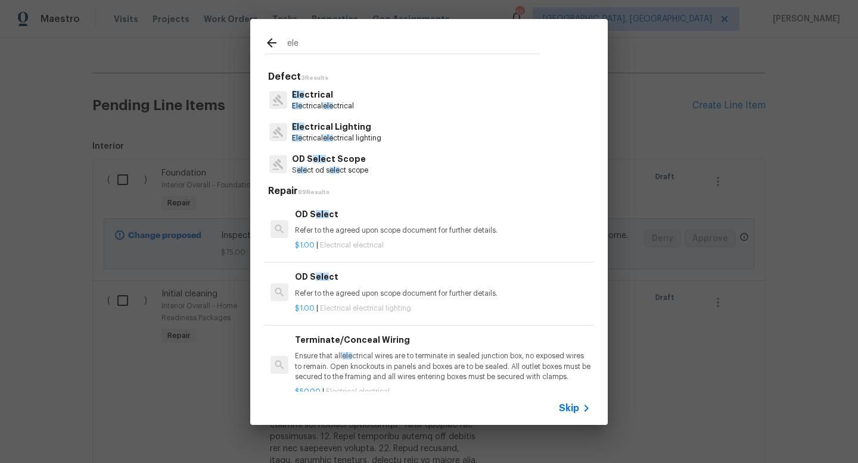
type input "ele"
click at [322, 98] on p "Ele ctrical" at bounding box center [323, 95] width 62 height 13
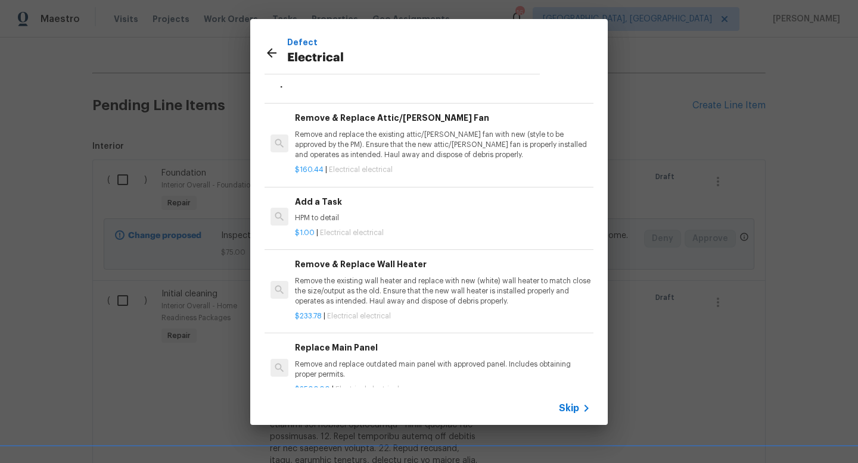
scroll to position [727, 0]
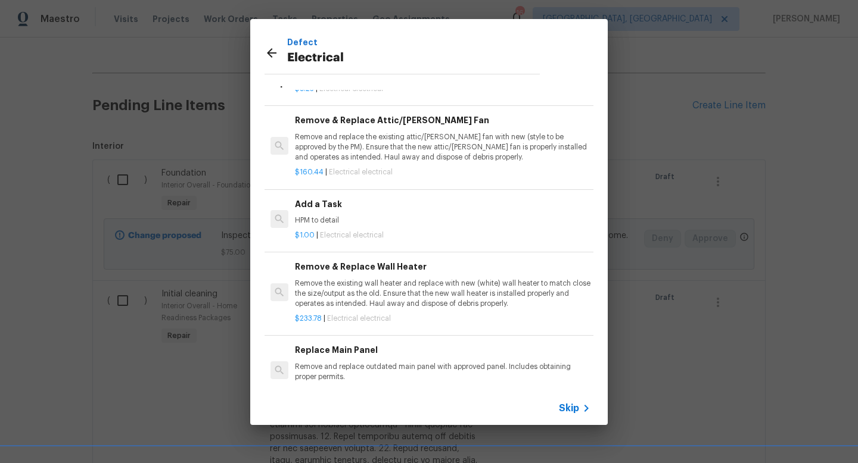
click at [314, 219] on p "HPM to detail" at bounding box center [442, 221] width 295 height 10
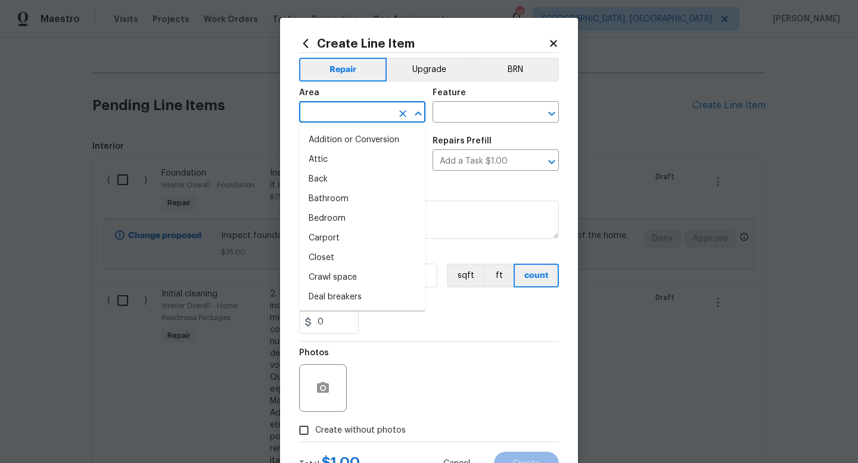
click at [342, 116] on input "text" at bounding box center [345, 113] width 93 height 18
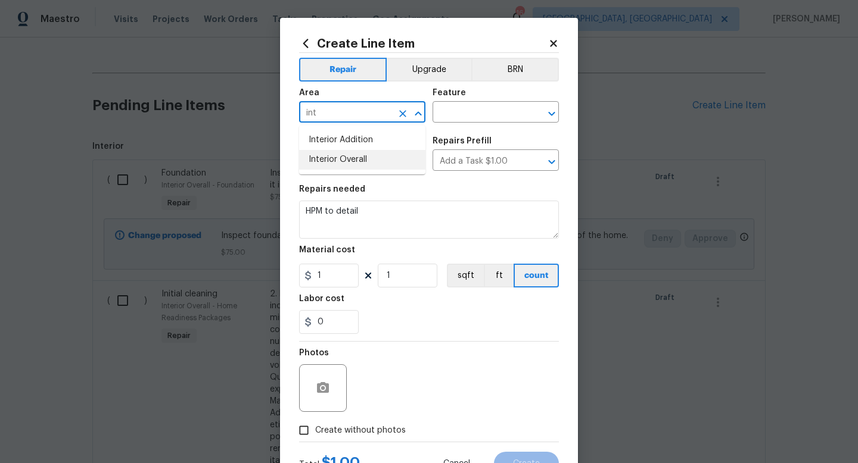
click at [351, 158] on li "Interior Overall" at bounding box center [362, 160] width 126 height 20
type input "Interior Overall"
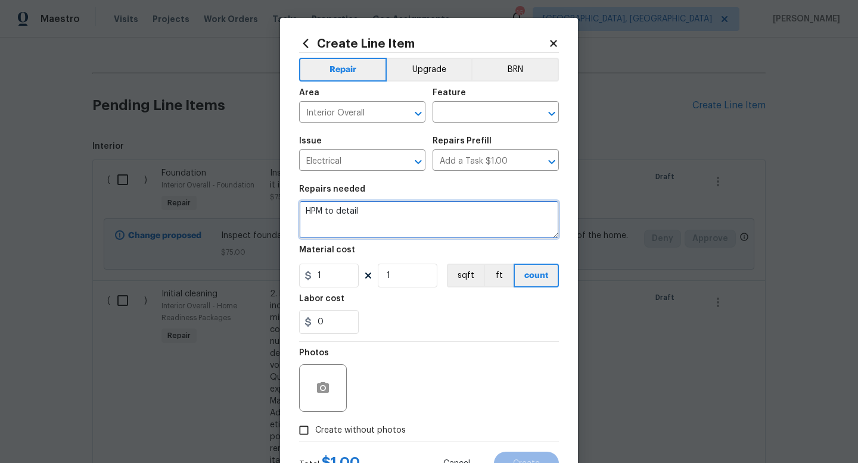
drag, startPoint x: 382, startPoint y: 223, endPoint x: 161, endPoint y: 168, distance: 227.7
click at [172, 175] on div "Create Line Item Repair Upgrade BRN Area Interior Overall ​ Feature ​ Issue Ele…" at bounding box center [429, 231] width 858 height 463
type textarea "Fix all the DIY electrical in the home."
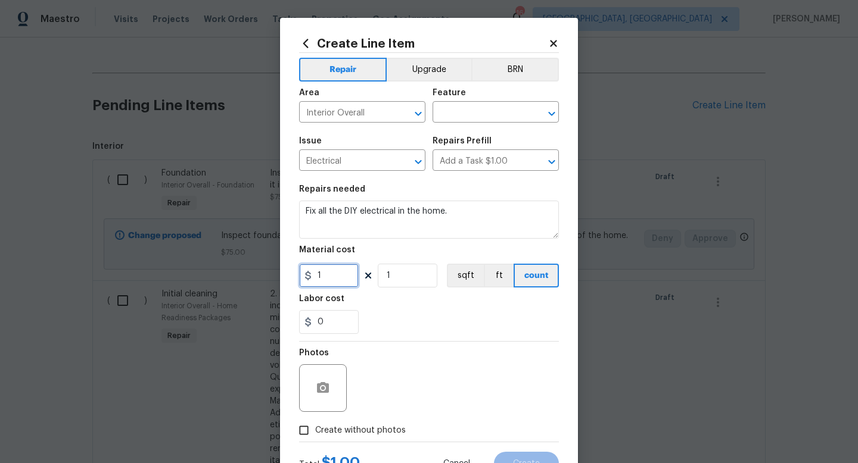
click at [334, 279] on input "1" at bounding box center [329, 276] width 60 height 24
type input "75"
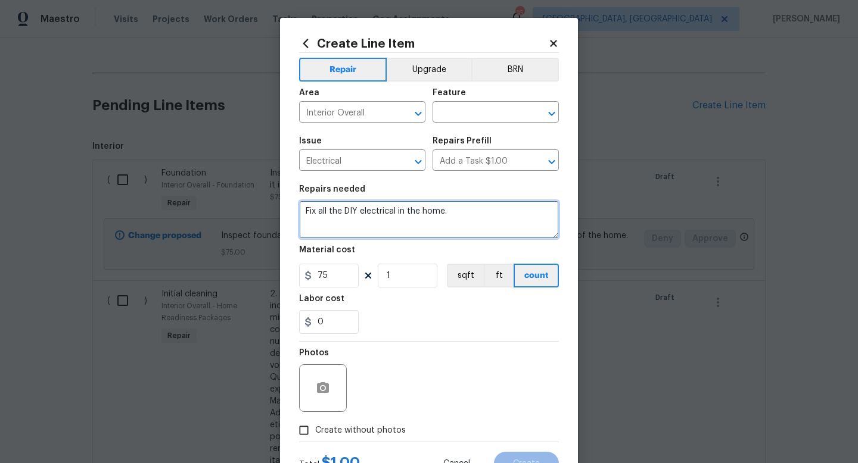
click at [465, 209] on textarea "Fix all the DIY electrical in the home." at bounding box center [429, 220] width 260 height 38
type textarea "Fix all the DIY electrical in the home and anything else that needs shoring up/…"
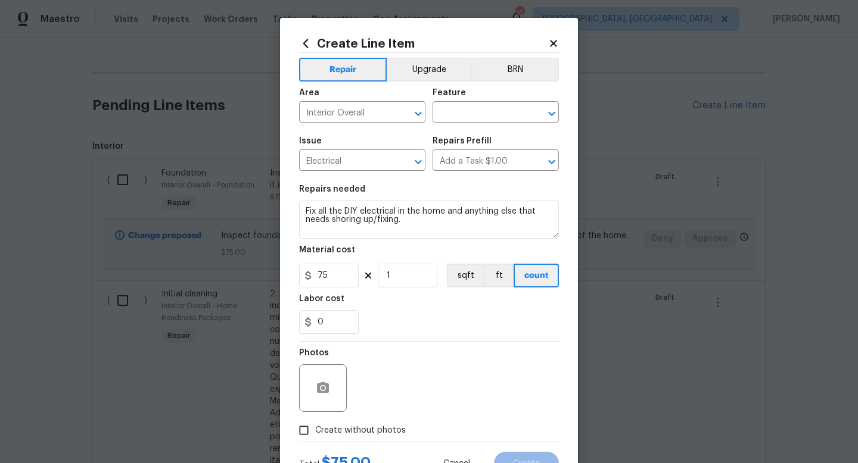
click at [541, 380] on div "Photos" at bounding box center [429, 380] width 260 height 77
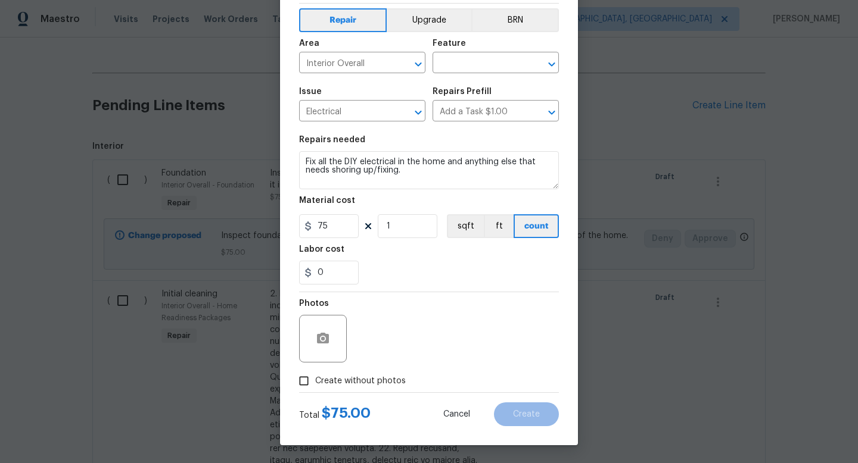
click at [385, 374] on label "Create without photos" at bounding box center [348, 381] width 113 height 23
click at [315, 374] on input "Create without photos" at bounding box center [303, 381] width 23 height 23
checkbox input "true"
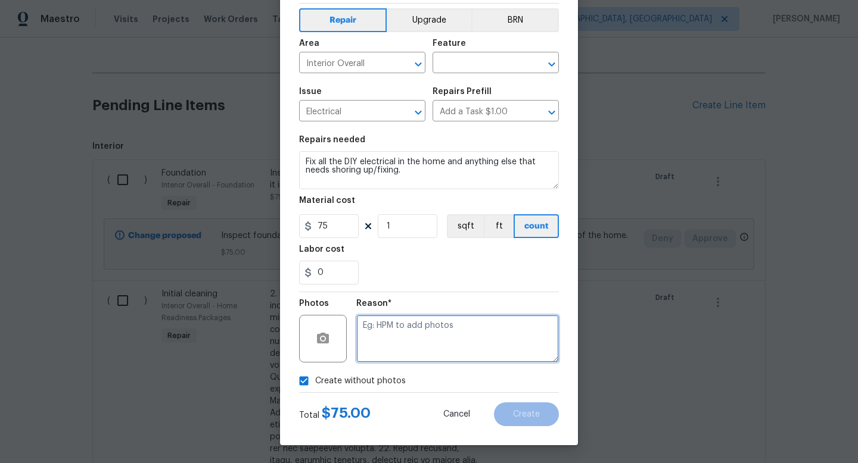
click at [427, 358] on textarea at bounding box center [457, 339] width 203 height 48
click at [469, 60] on input "text" at bounding box center [478, 64] width 93 height 18
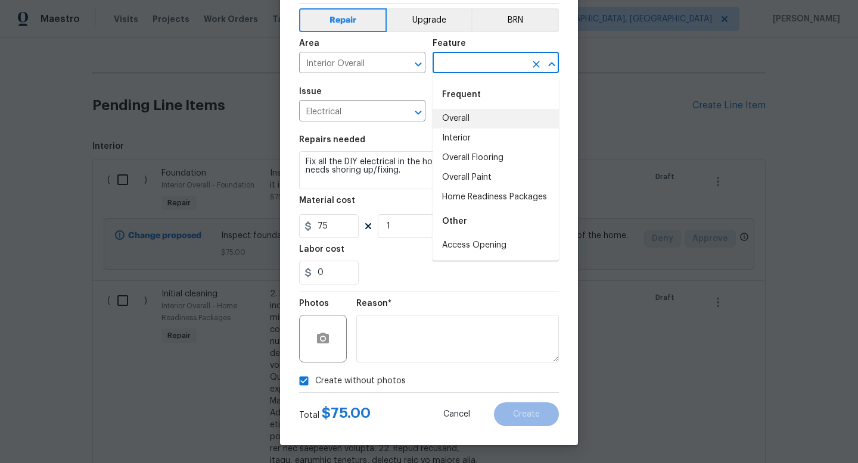
click at [473, 120] on li "Overall" at bounding box center [495, 119] width 126 height 20
type input "Overall"
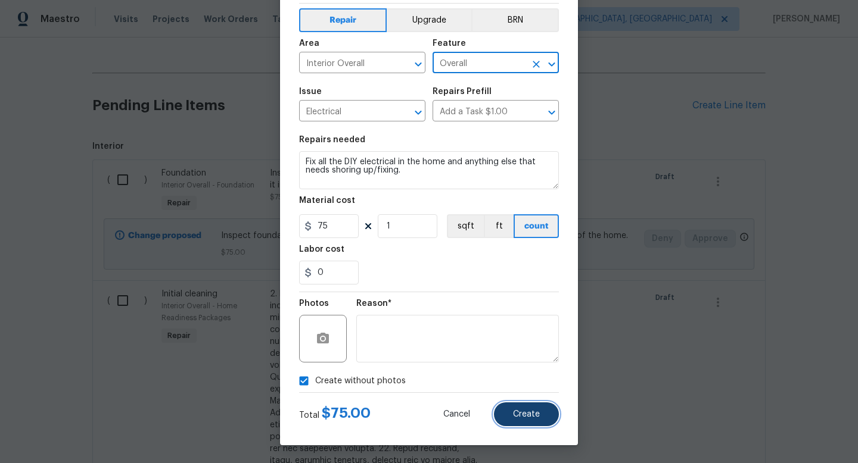
click at [524, 412] on span "Create" at bounding box center [526, 414] width 27 height 9
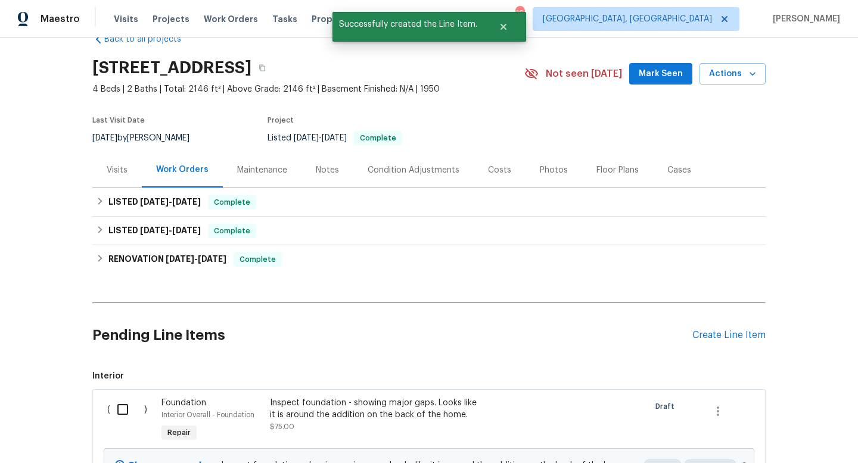
scroll to position [258, 0]
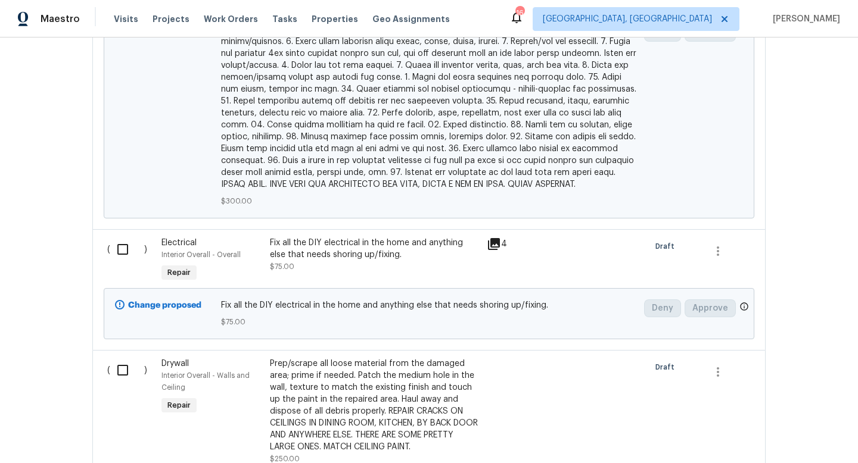
scroll to position [1069, 0]
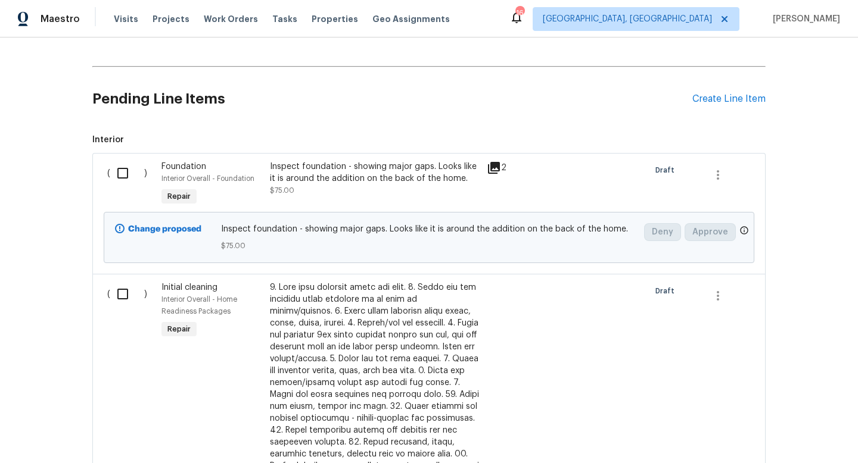
scroll to position [273, 0]
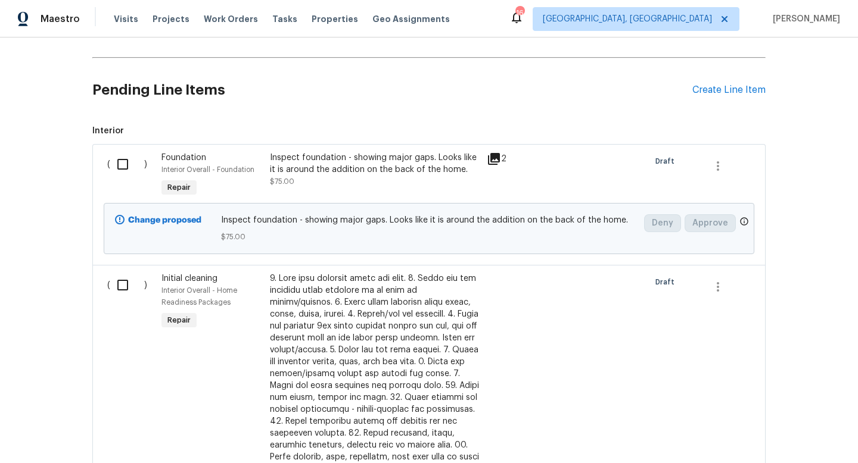
click at [114, 164] on input "checkbox" at bounding box center [127, 164] width 34 height 25
checkbox input "true"
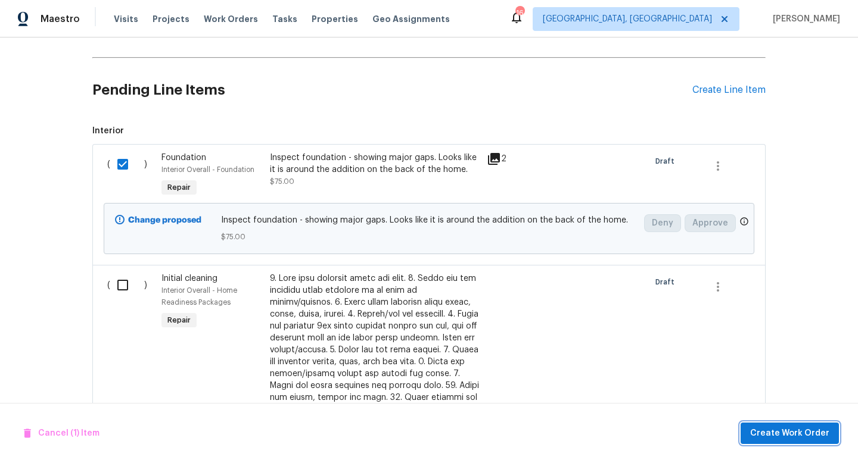
click at [761, 428] on span "Create Work Order" at bounding box center [789, 433] width 79 height 15
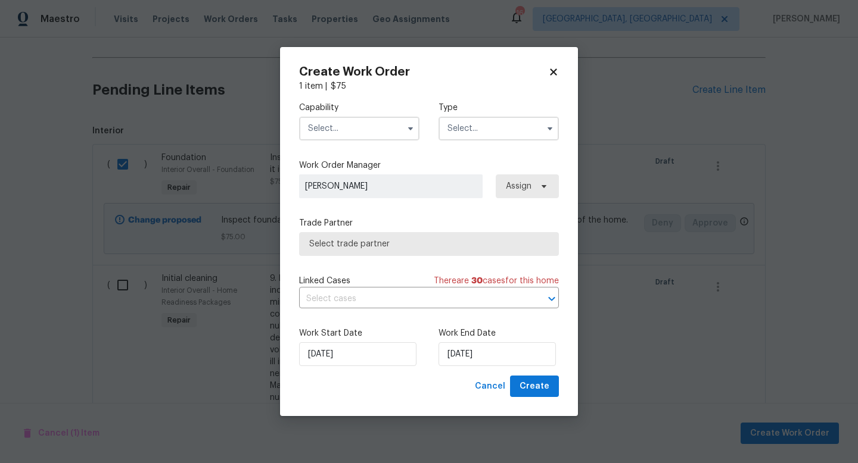
click at [347, 129] on input "text" at bounding box center [359, 129] width 120 height 24
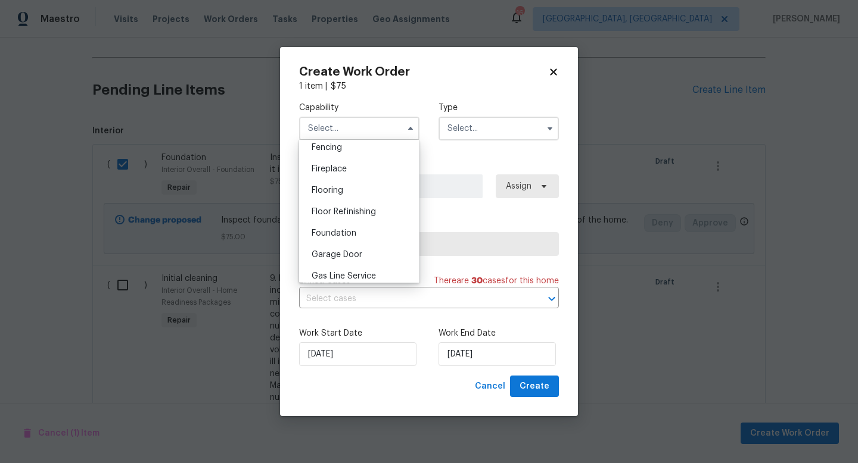
scroll to position [426, 0]
click at [344, 235] on span "Foundation" at bounding box center [334, 233] width 45 height 8
type input "Foundation"
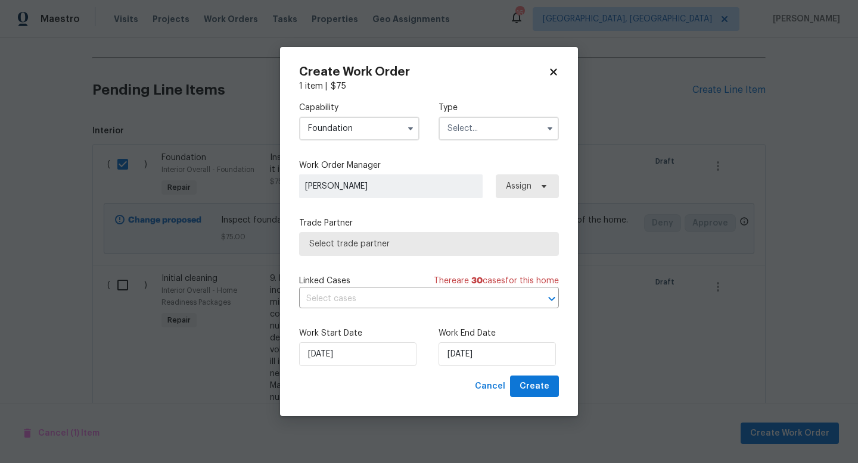
click at [472, 133] on input "text" at bounding box center [498, 129] width 120 height 24
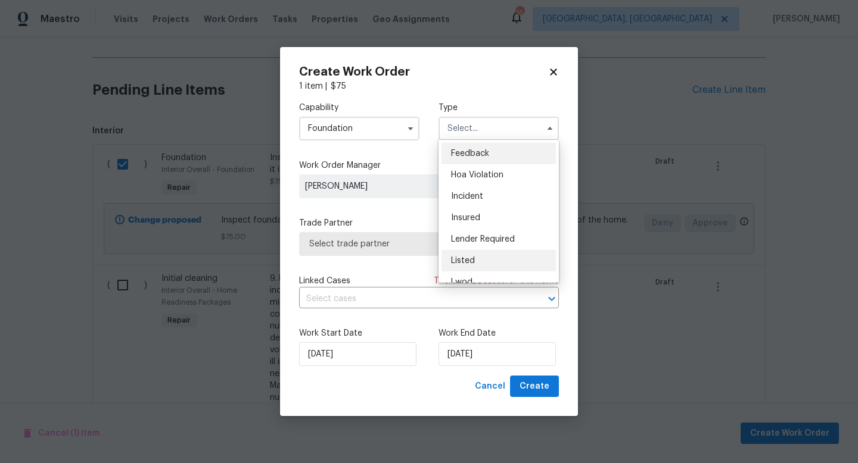
click at [480, 259] on div "Listed" at bounding box center [498, 260] width 114 height 21
type input "Listed"
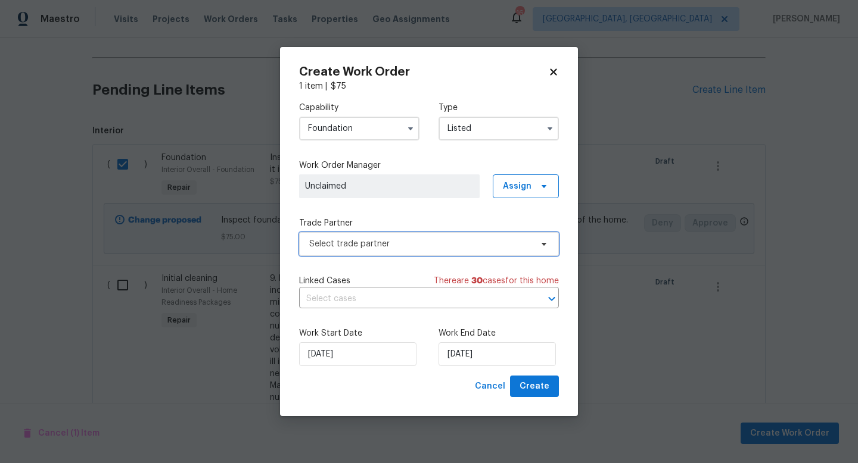
click at [402, 244] on span "Select trade partner" at bounding box center [420, 244] width 222 height 12
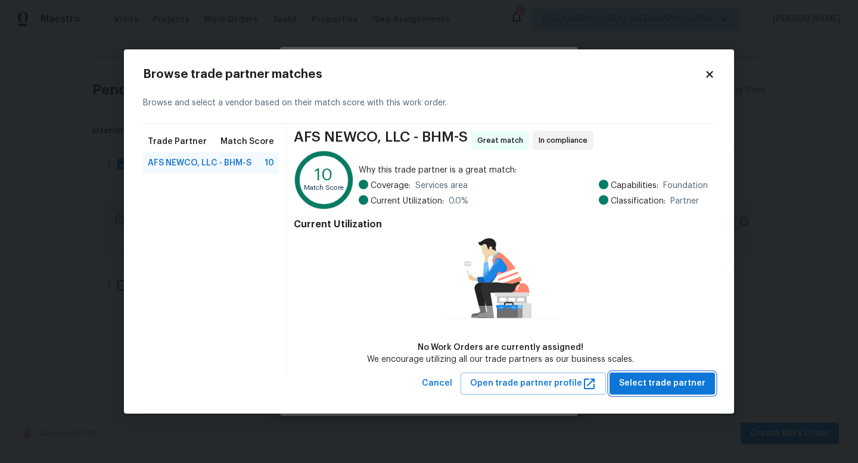
click at [656, 390] on span "Select trade partner" at bounding box center [662, 383] width 86 height 15
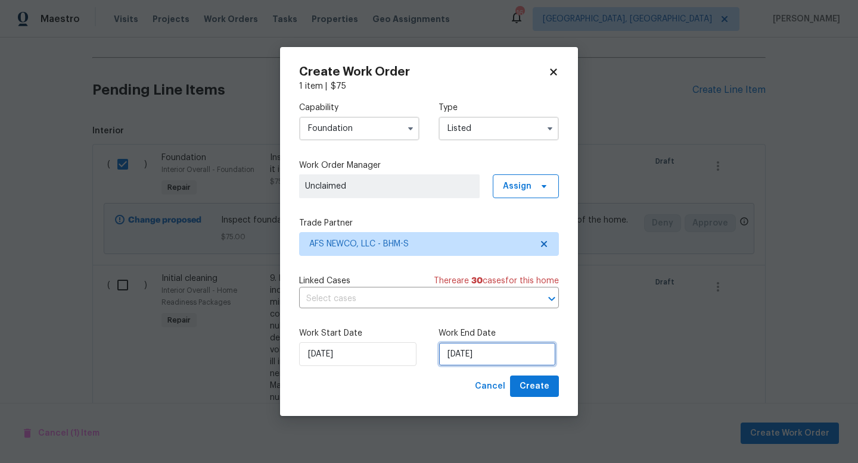
click at [494, 362] on input "[DATE]" at bounding box center [496, 354] width 117 height 24
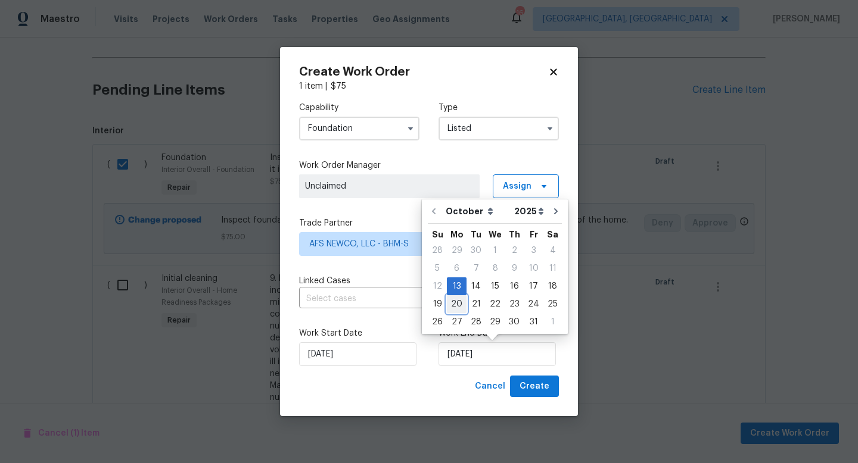
click at [454, 307] on div "20" at bounding box center [457, 304] width 20 height 17
type input "[DATE]"
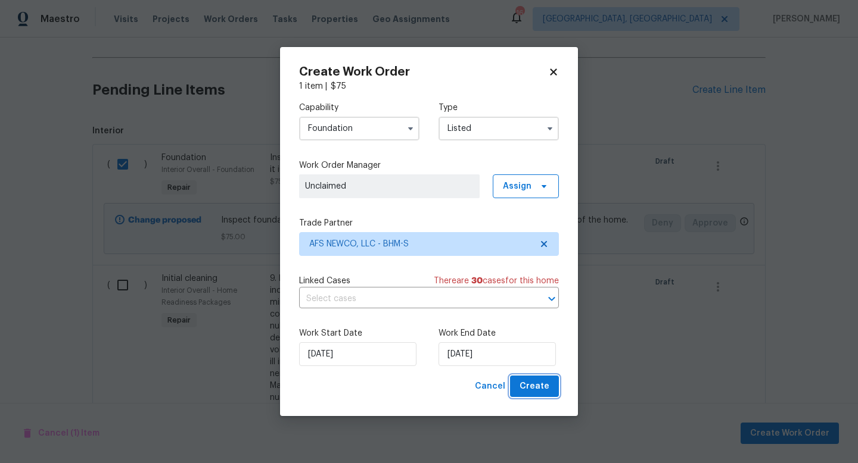
click at [538, 385] on span "Create" at bounding box center [534, 386] width 30 height 15
checkbox input "false"
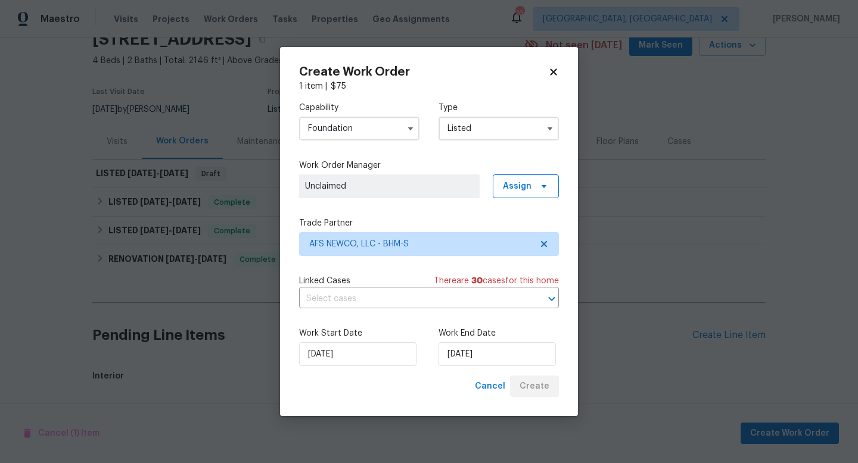
scroll to position [302, 0]
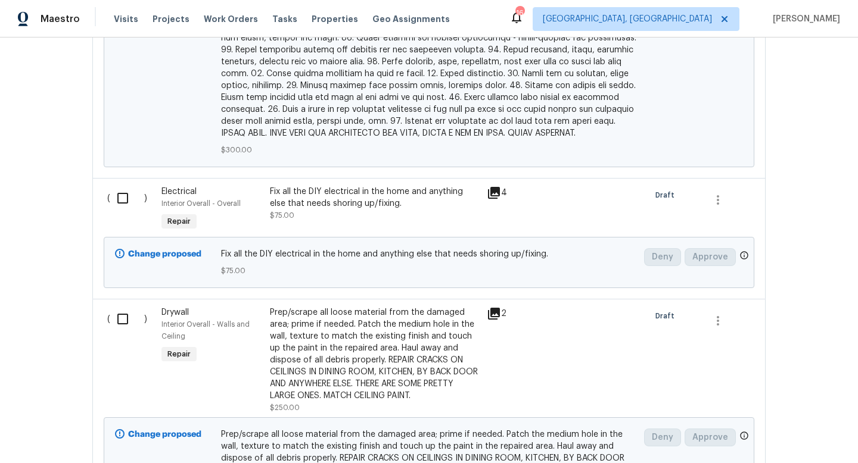
scroll to position [942, 0]
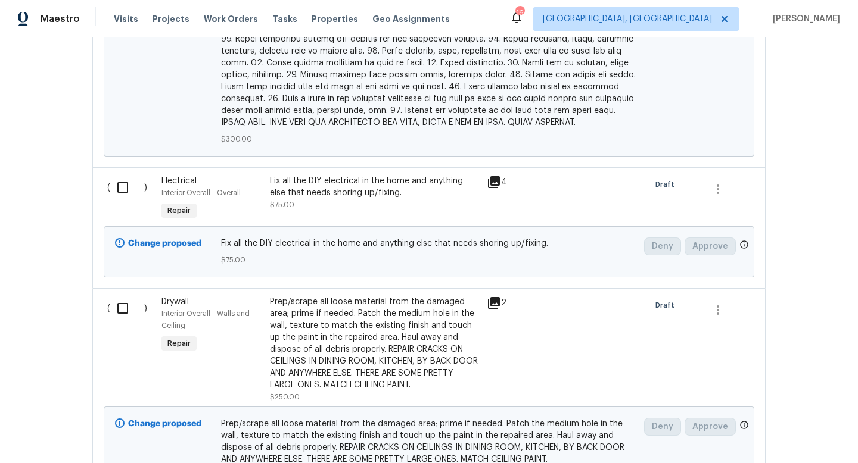
click at [122, 180] on input "checkbox" at bounding box center [127, 187] width 34 height 25
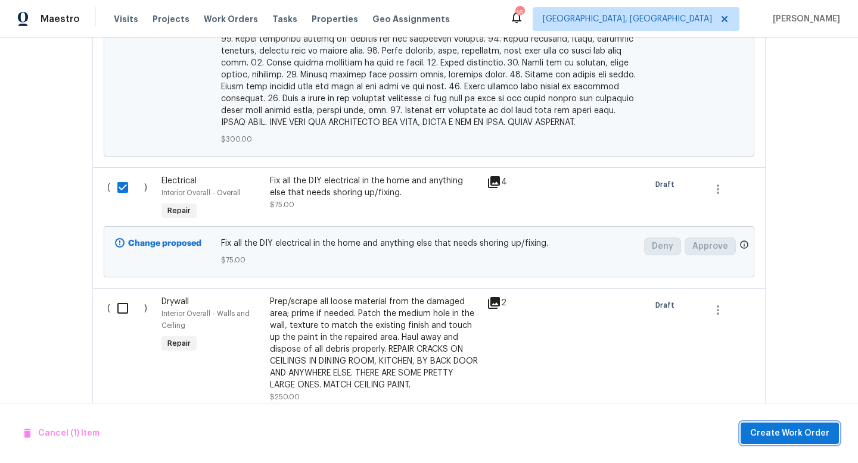
click at [780, 431] on span "Create Work Order" at bounding box center [789, 433] width 79 height 15
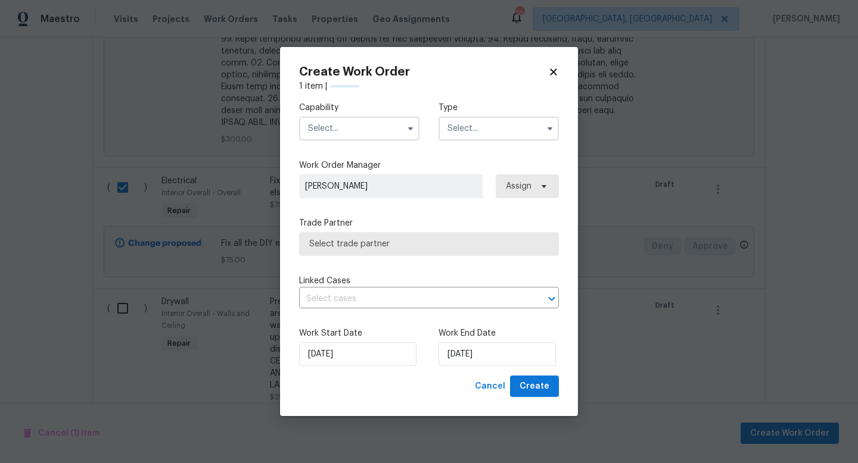
checkbox input "false"
click at [322, 126] on input "text" at bounding box center [359, 129] width 120 height 24
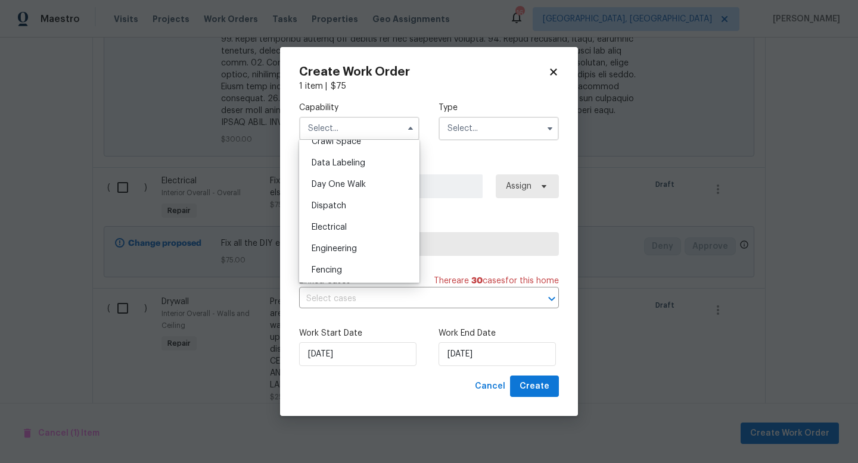
scroll to position [307, 0]
click at [346, 227] on span "Electrical" at bounding box center [329, 223] width 35 height 8
type input "Electrical"
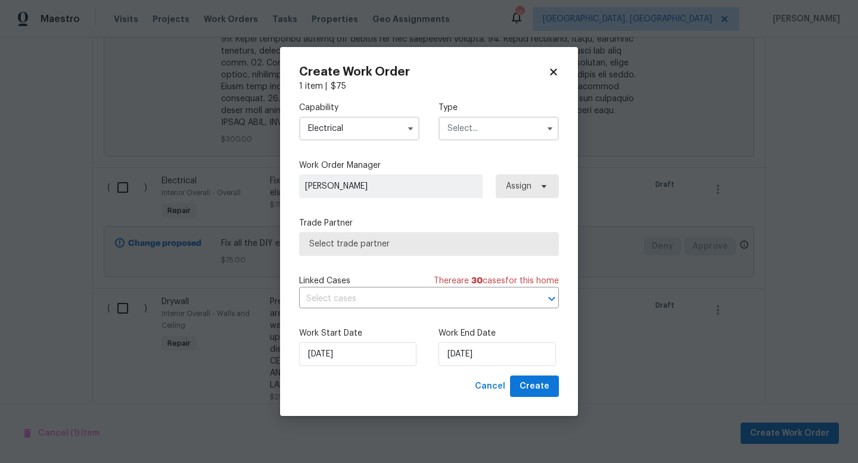
click at [479, 130] on input "text" at bounding box center [498, 129] width 120 height 24
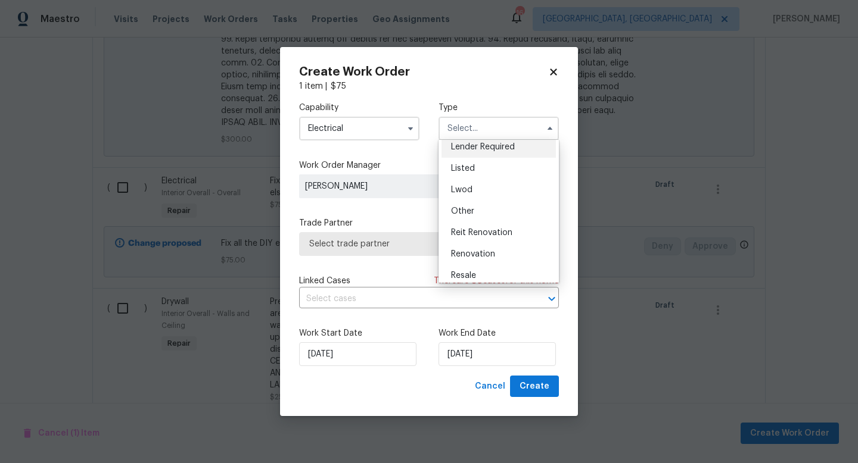
scroll to position [93, 0]
click at [467, 168] on span "Listed" at bounding box center [463, 168] width 24 height 8
type input "Listed"
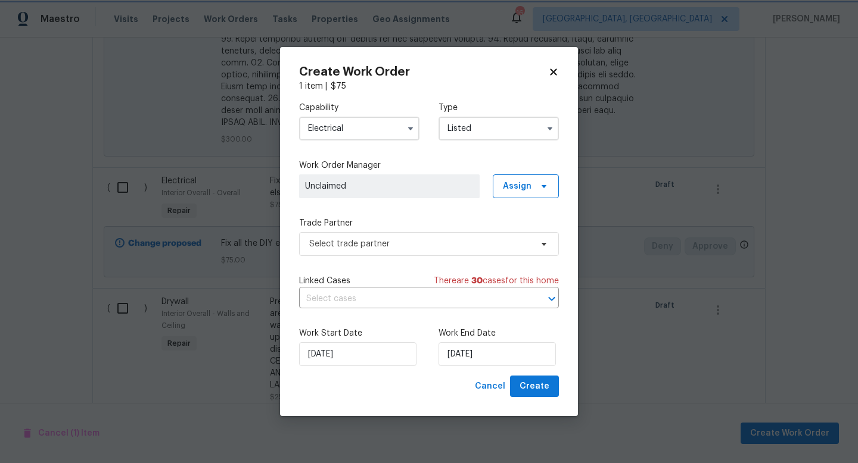
scroll to position [0, 0]
click at [368, 244] on span "Select trade partner" at bounding box center [420, 244] width 222 height 12
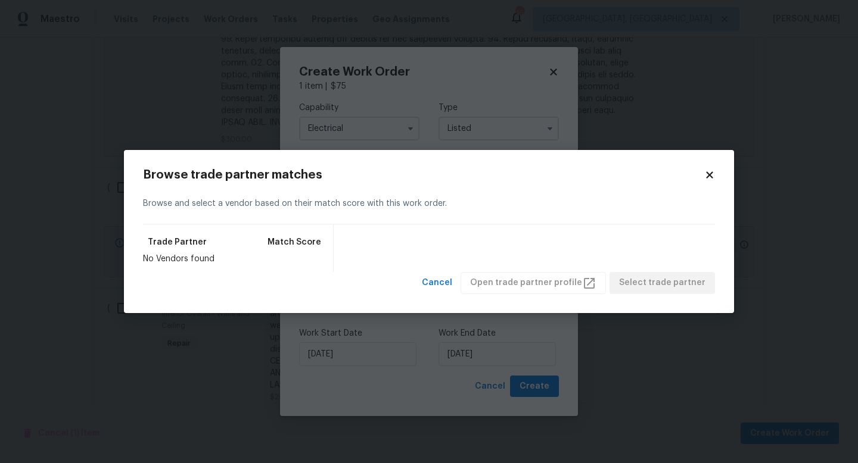
click at [706, 176] on icon at bounding box center [709, 175] width 7 height 7
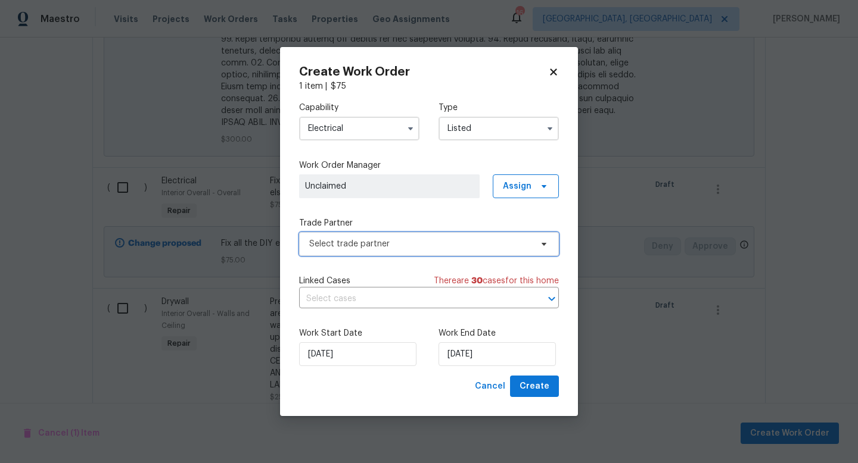
click at [362, 245] on span "Select trade partner" at bounding box center [420, 244] width 222 height 12
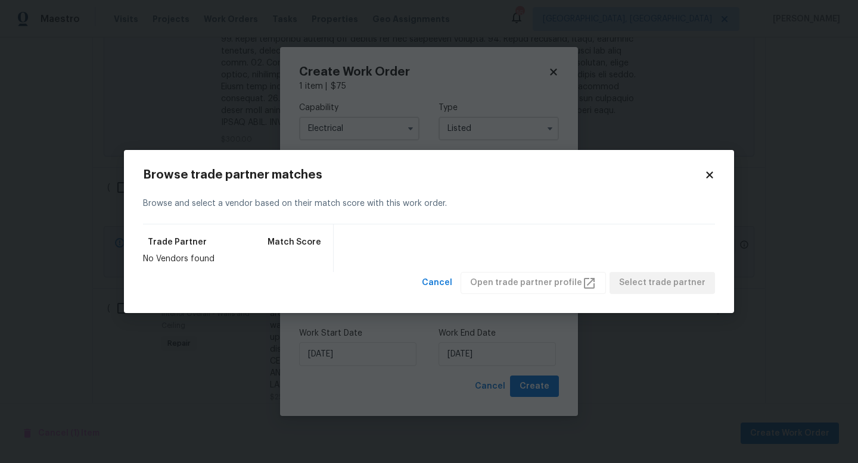
click at [700, 175] on h2 "Browse trade partner matches" at bounding box center [423, 175] width 561 height 12
click at [709, 175] on icon at bounding box center [709, 175] width 7 height 7
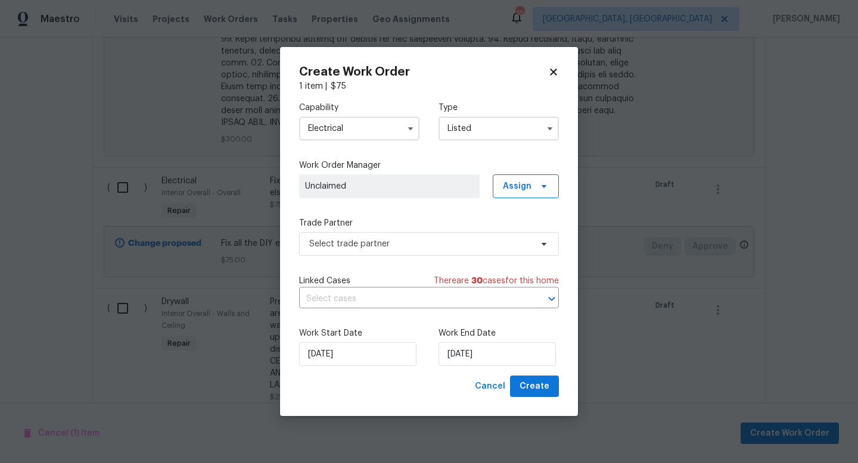
click at [342, 127] on input "Electrical" at bounding box center [359, 129] width 120 height 24
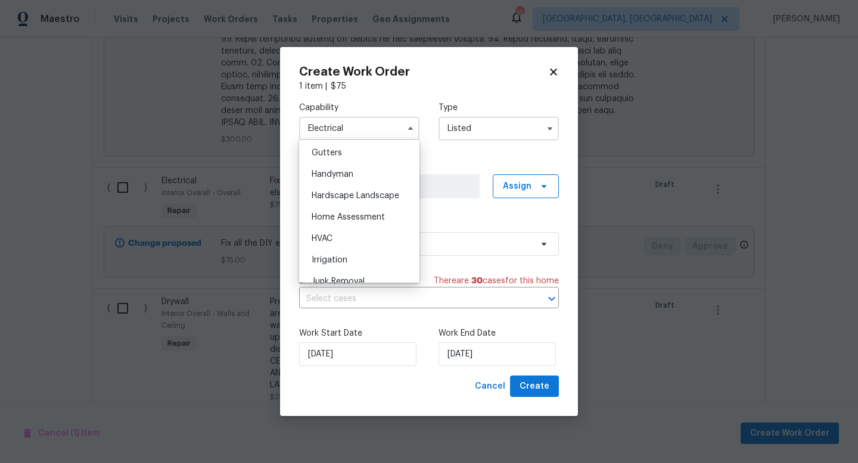
scroll to position [636, 0]
click at [343, 231] on div "HVAC" at bounding box center [359, 237] width 114 height 21
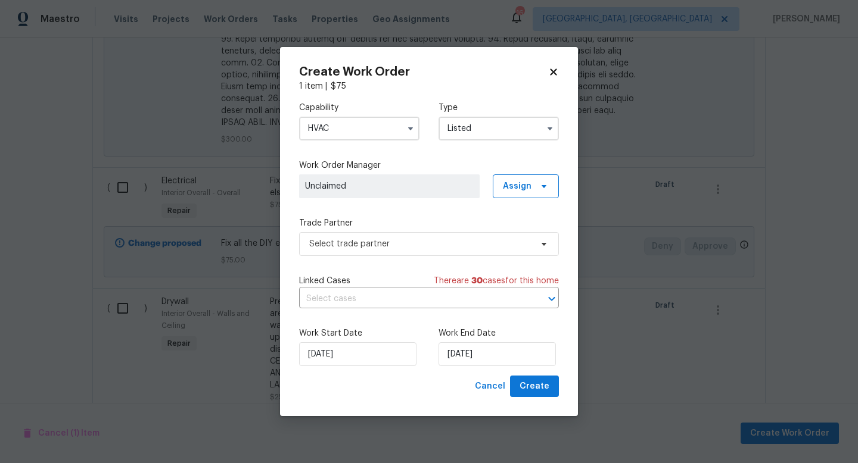
click at [387, 185] on span "Unclaimed" at bounding box center [389, 186] width 169 height 12
click at [412, 250] on span "Select trade partner" at bounding box center [429, 244] width 260 height 24
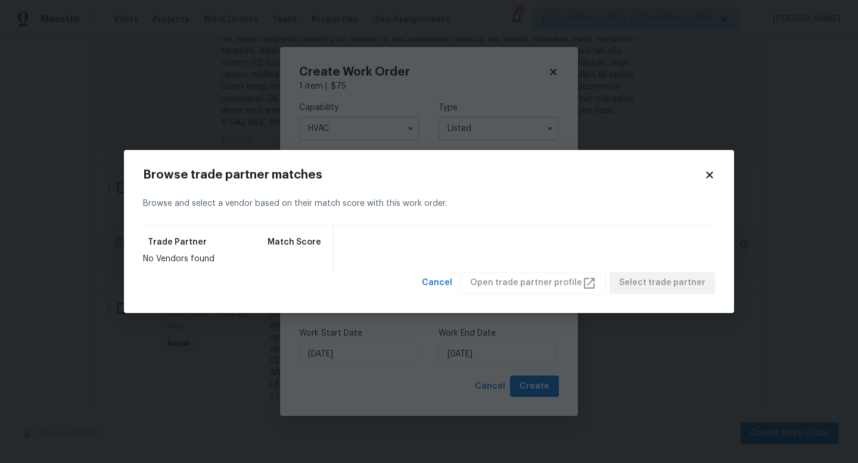
click at [711, 181] on div "Browse trade partner matches" at bounding box center [429, 175] width 572 height 12
click at [711, 178] on icon at bounding box center [709, 175] width 11 height 11
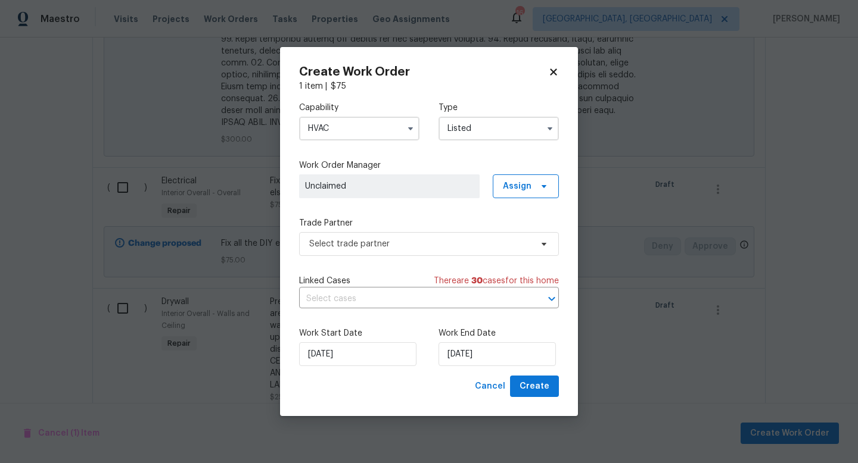
click at [408, 211] on div "Capability HVAC Type Listed Work Order Manager Unclaimed Assign Trade Partner S…" at bounding box center [429, 234] width 260 height 284
click at [500, 126] on input "Listed" at bounding box center [498, 129] width 120 height 24
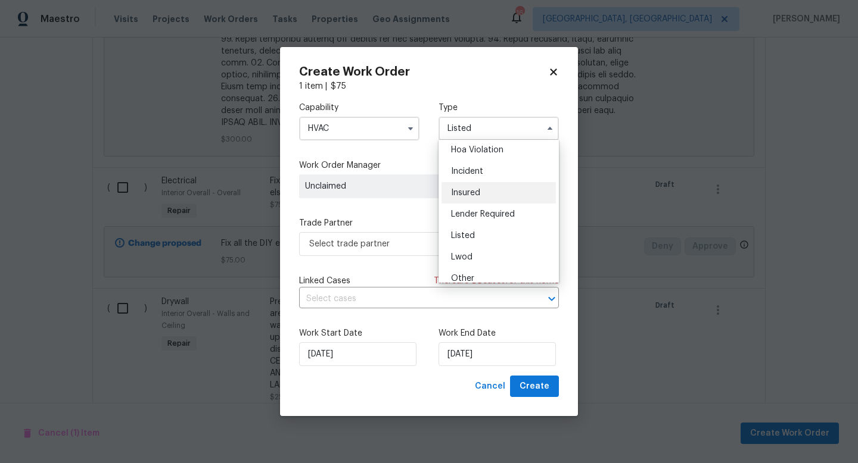
scroll to position [29, 0]
click at [487, 231] on div "Listed" at bounding box center [498, 231] width 114 height 21
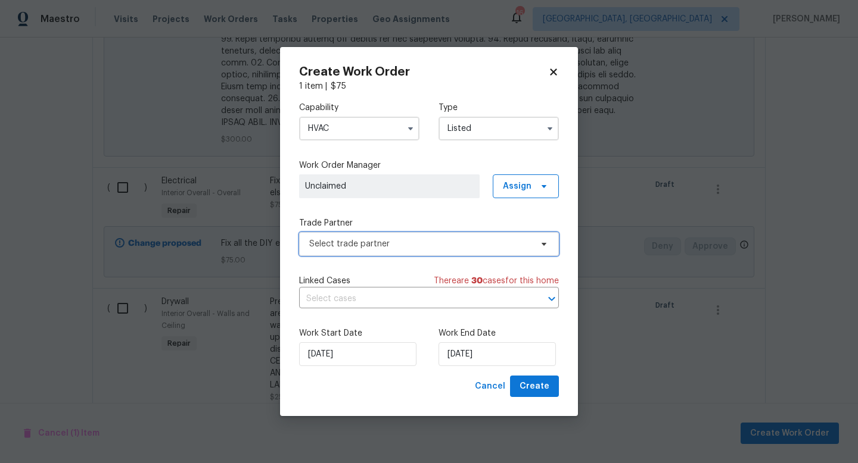
click at [370, 242] on span "Select trade partner" at bounding box center [420, 244] width 222 height 12
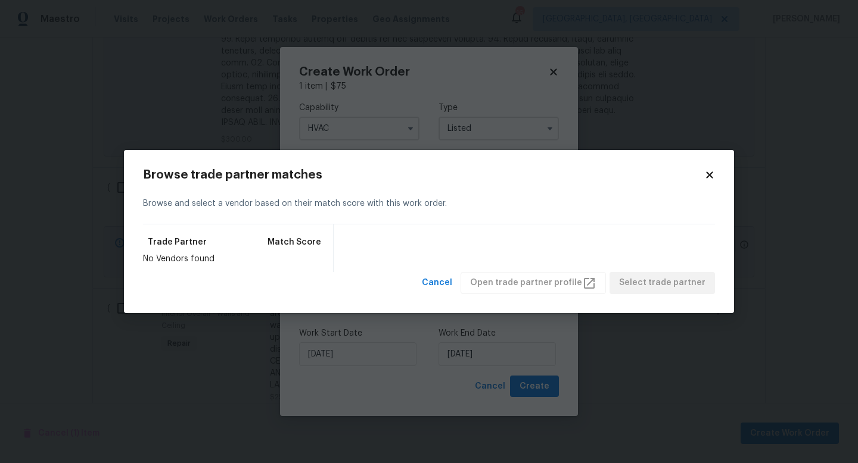
click at [707, 172] on icon at bounding box center [709, 175] width 7 height 7
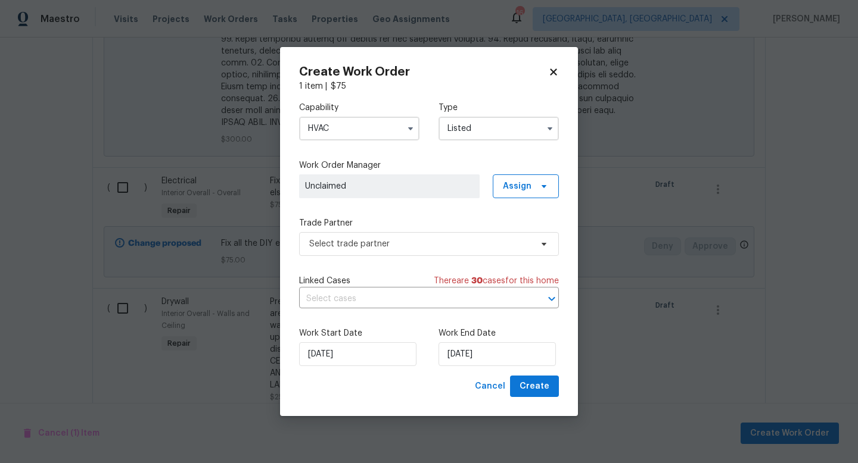
click at [362, 125] on input "HVAC" at bounding box center [359, 129] width 120 height 24
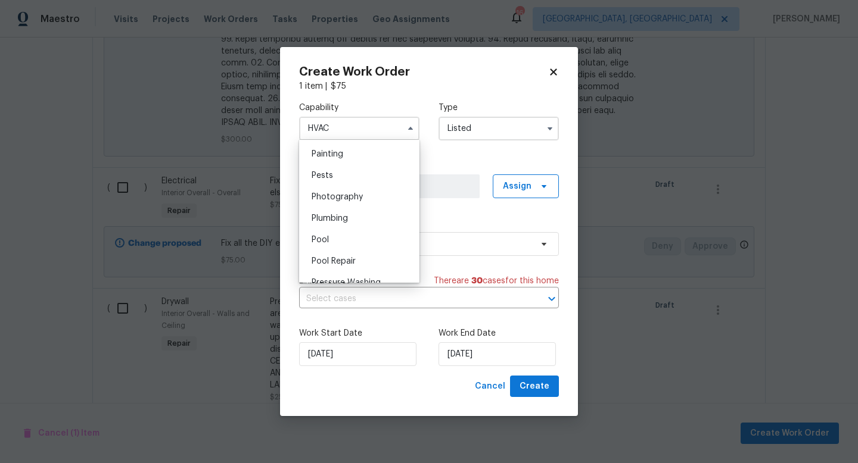
scroll to position [1010, 0]
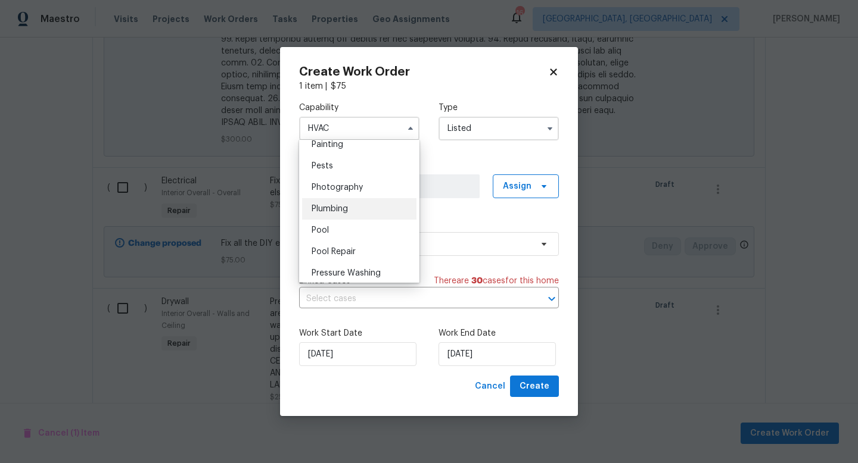
click at [341, 214] on div "Plumbing" at bounding box center [359, 208] width 114 height 21
type input "Plumbing"
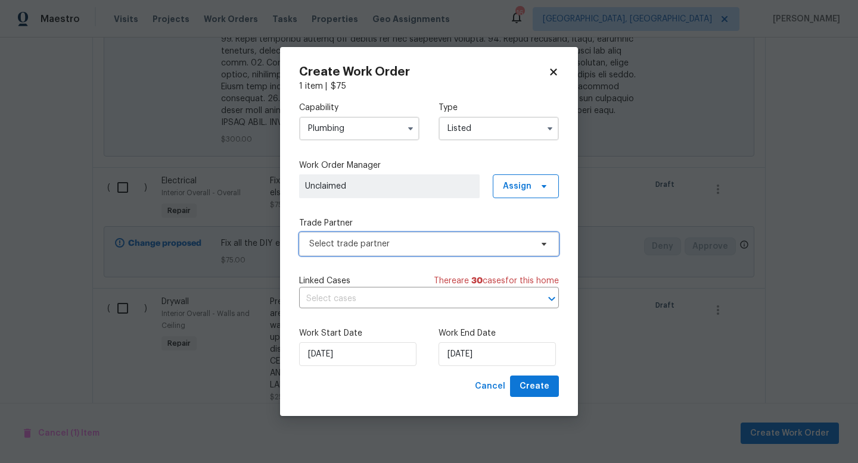
click at [391, 244] on span "Select trade partner" at bounding box center [420, 244] width 222 height 12
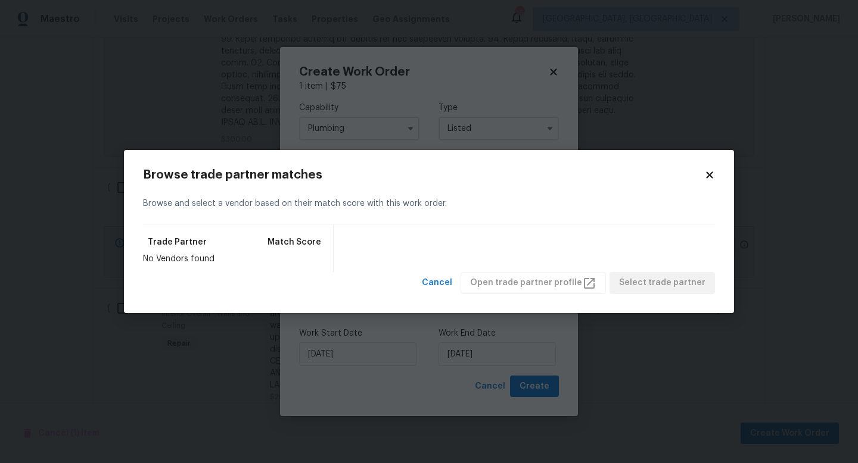
click at [709, 176] on icon at bounding box center [709, 175] width 7 height 7
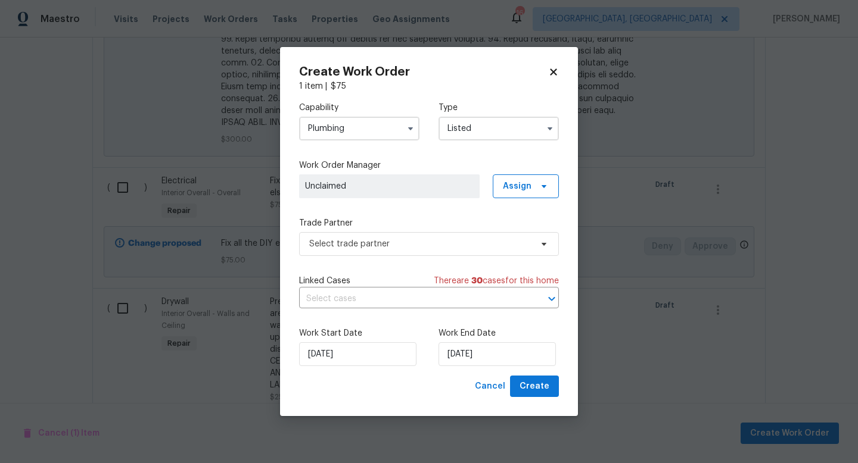
click at [490, 148] on div "Capability Plumbing Type Listed" at bounding box center [429, 121] width 260 height 58
click at [553, 74] on icon at bounding box center [553, 72] width 11 height 11
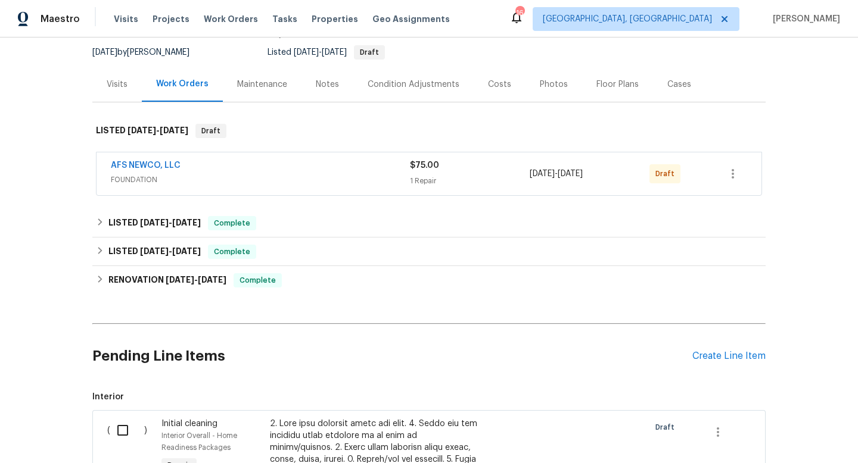
scroll to position [130, 0]
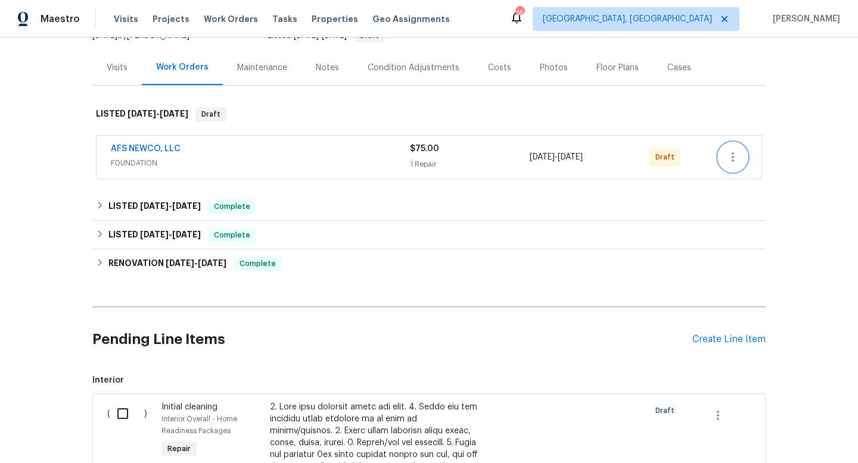
click at [737, 151] on icon "button" at bounding box center [732, 157] width 14 height 14
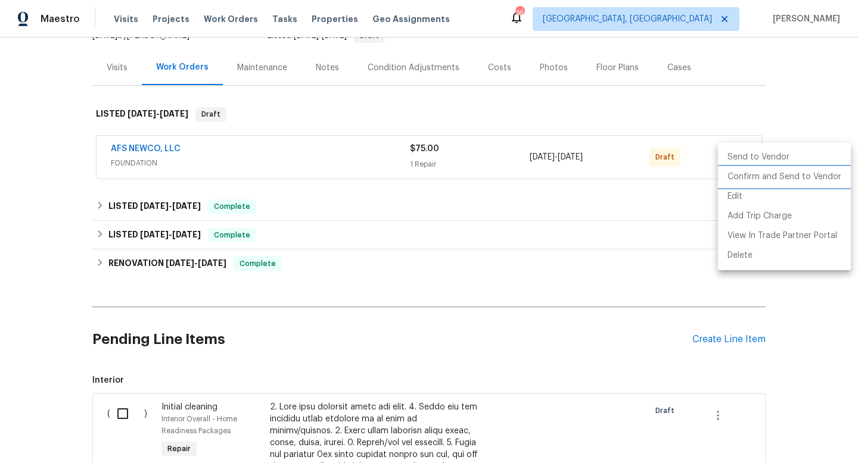
click at [742, 182] on li "Confirm and Send to Vendor" at bounding box center [784, 177] width 133 height 20
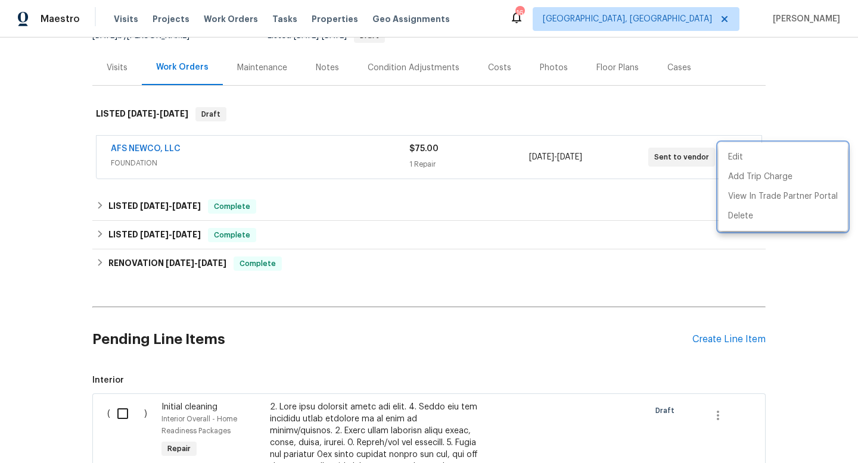
click at [67, 307] on div at bounding box center [429, 231] width 858 height 463
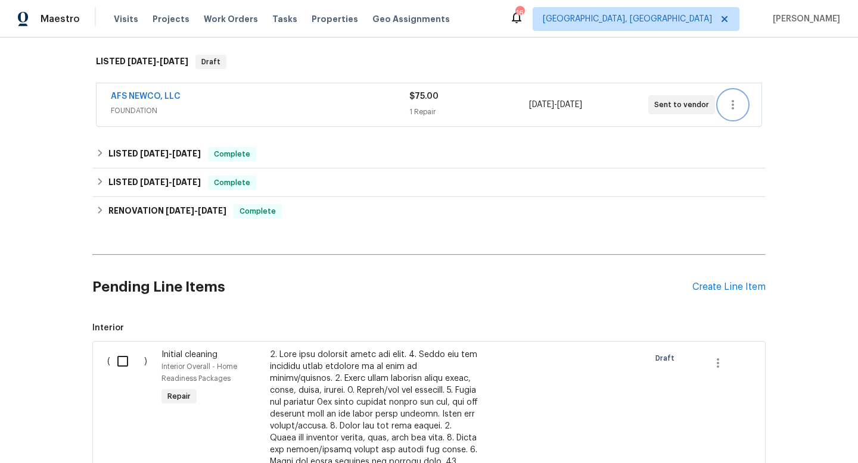
scroll to position [0, 0]
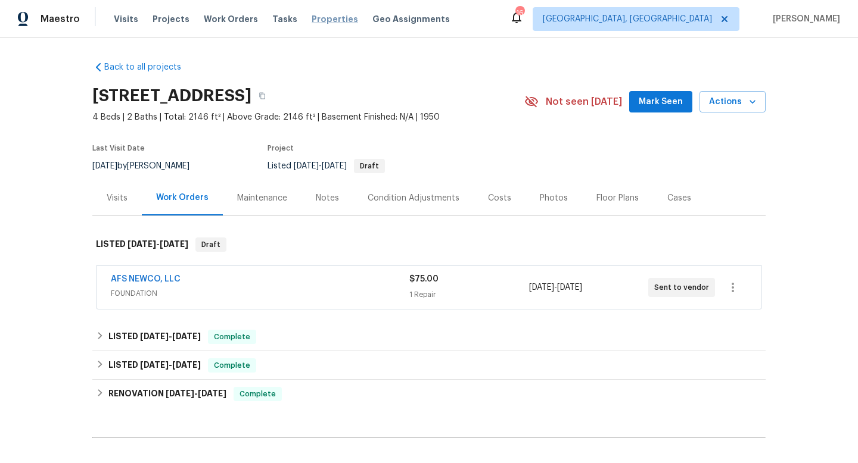
click at [318, 21] on span "Properties" at bounding box center [335, 19] width 46 height 12
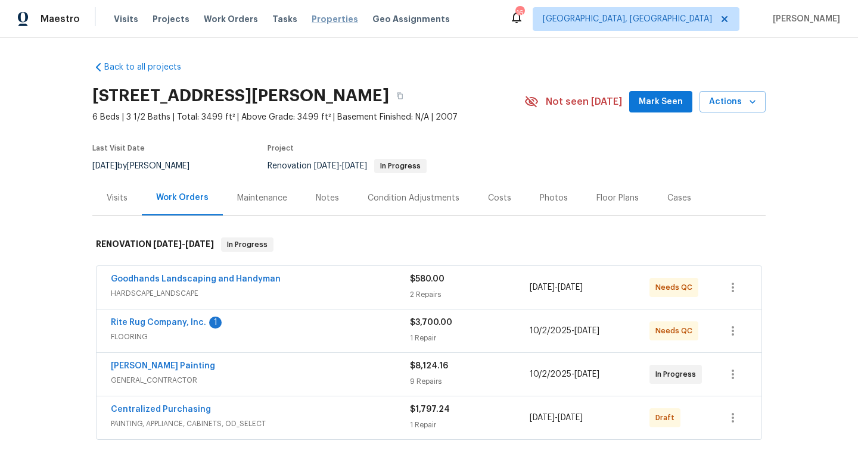
click at [328, 20] on span "Properties" at bounding box center [335, 19] width 46 height 12
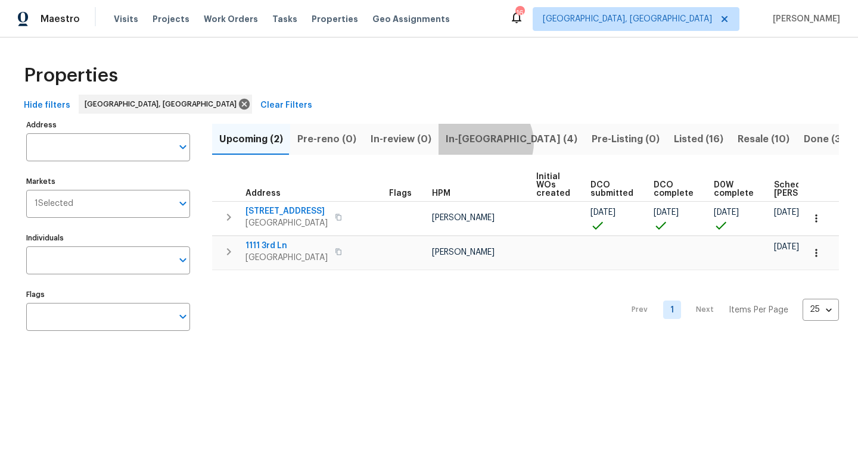
click at [477, 142] on span "In-[GEOGRAPHIC_DATA] (4)" at bounding box center [512, 139] width 132 height 17
